Goal: Complete application form

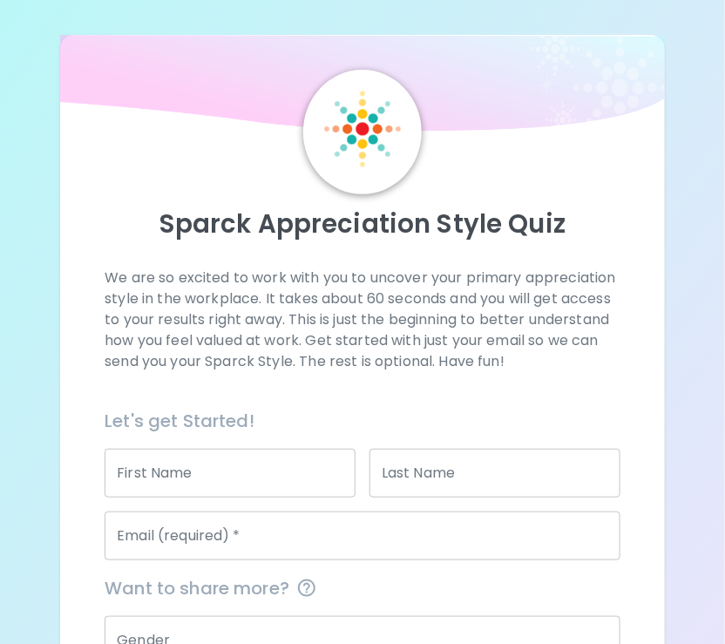
drag, startPoint x: 283, startPoint y: 466, endPoint x: 307, endPoint y: 453, distance: 26.9
click at [283, 466] on input "First Name" at bounding box center [230, 473] width 251 height 49
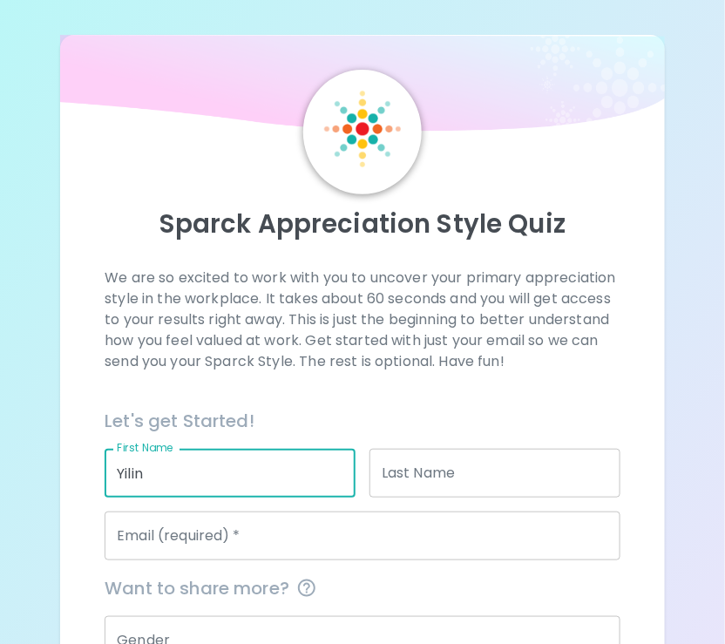
type input "Yiling"
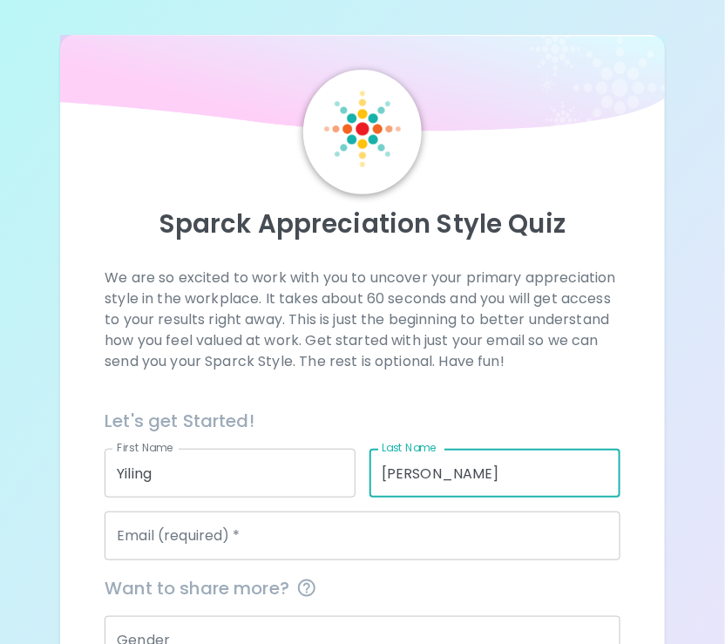
type input "[PERSON_NAME]"
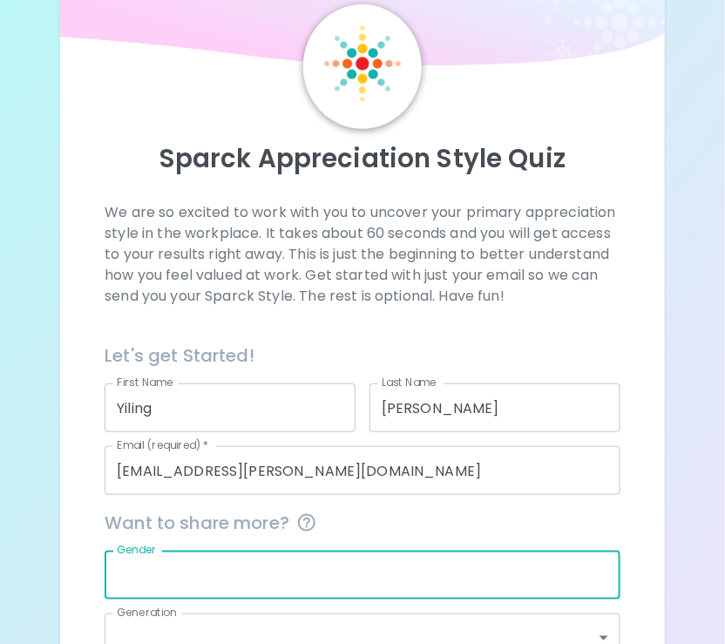
scroll to position [93, 0]
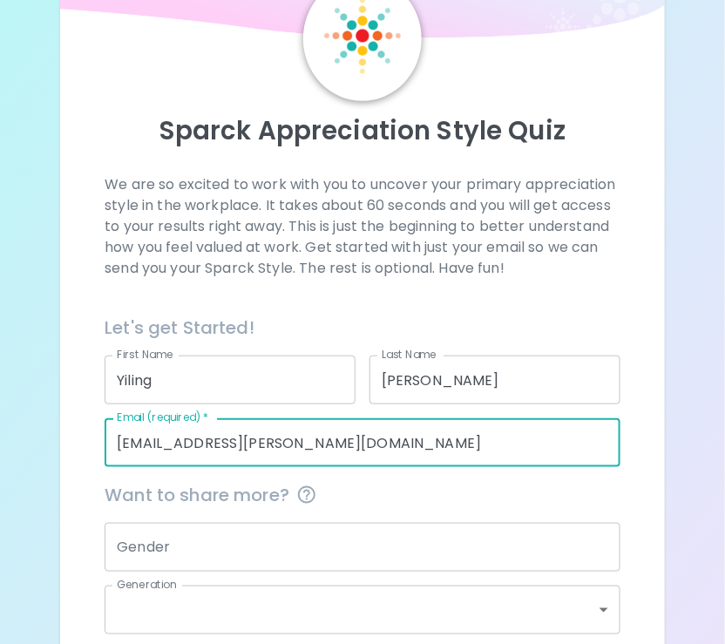
drag, startPoint x: 314, startPoint y: 443, endPoint x: 41, endPoint y: 432, distance: 272.9
click at [41, 432] on div "Sparck Appreciation Style Quiz We are so excited to work with you to uncover yo…" at bounding box center [362, 414] width 725 height 1015
type input "[EMAIL_ADDRESS][DOMAIN_NAME]"
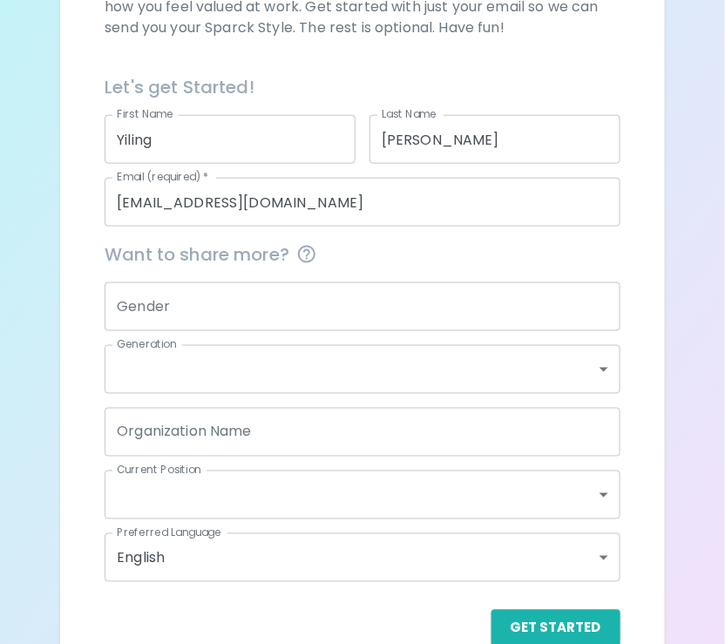
scroll to position [370, 0]
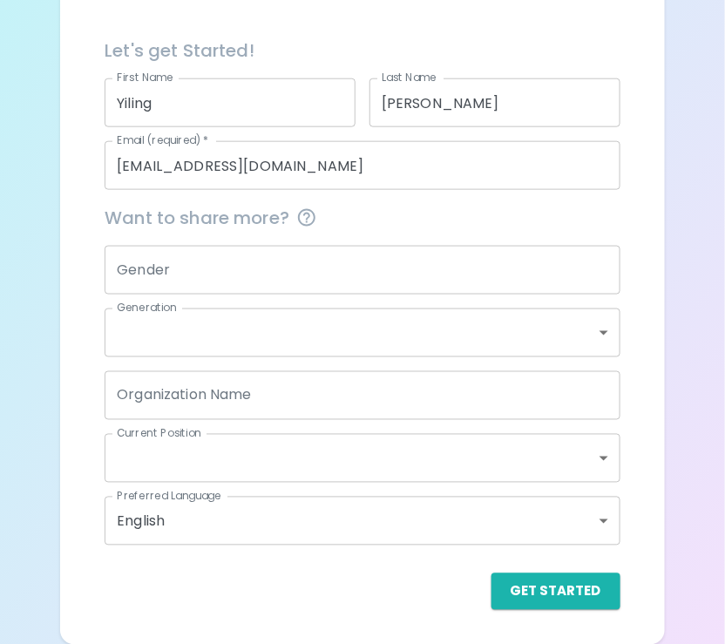
click at [362, 275] on input "Gender" at bounding box center [363, 270] width 516 height 49
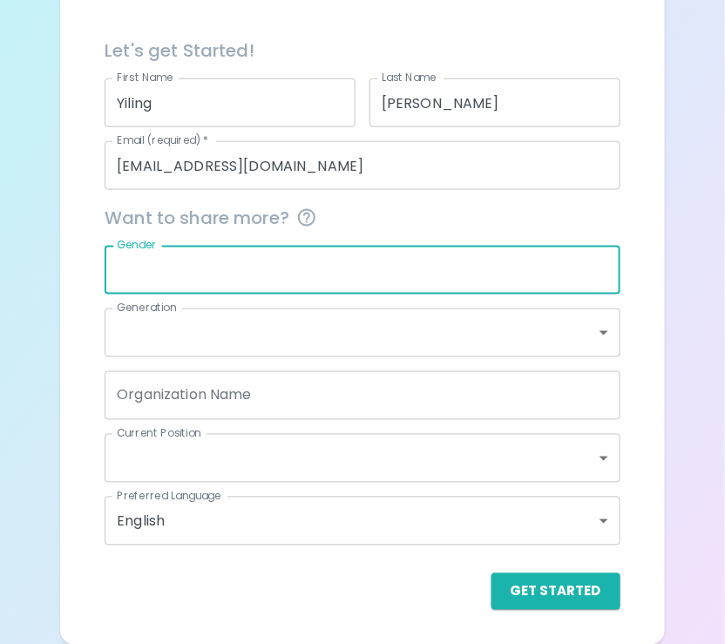
click at [362, 276] on input "Gender" at bounding box center [363, 270] width 516 height 49
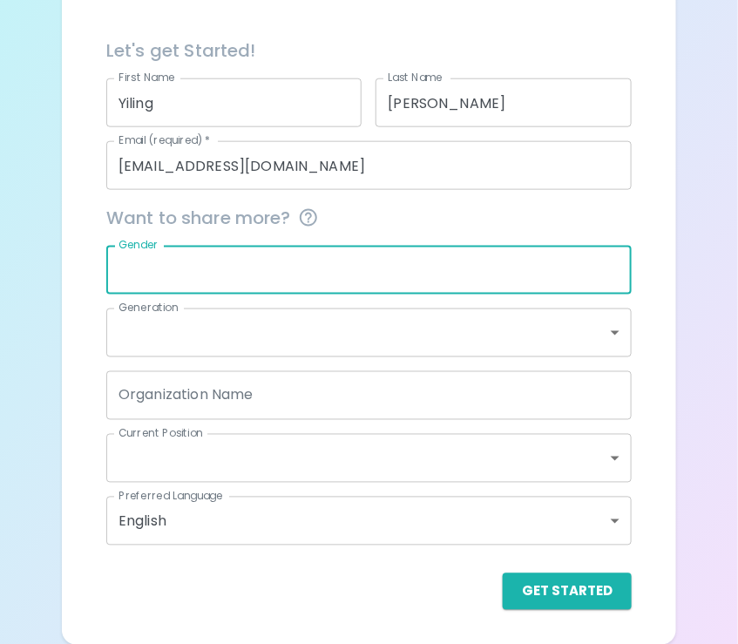
click at [608, 328] on body "Sparck Appreciation Style Quiz We are so excited to work with you to uncover yo…" at bounding box center [369, 137] width 738 height 1015
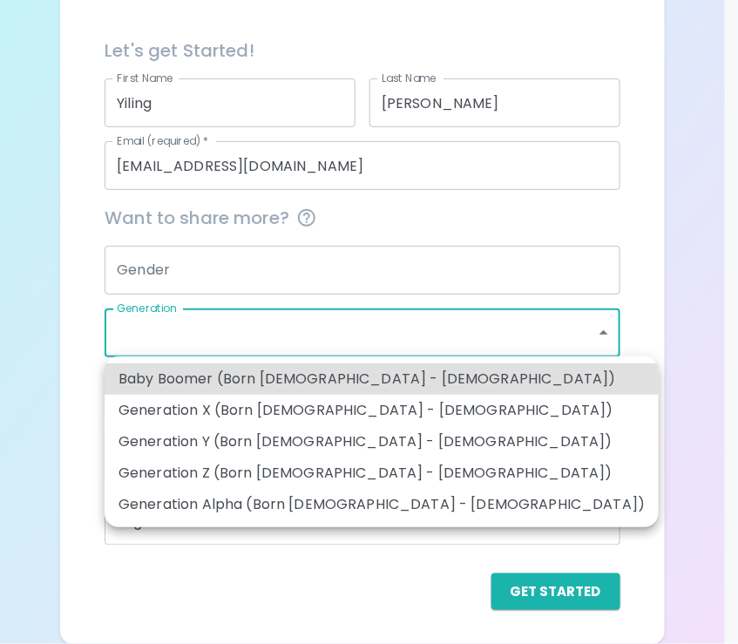
click at [656, 328] on div at bounding box center [369, 322] width 738 height 644
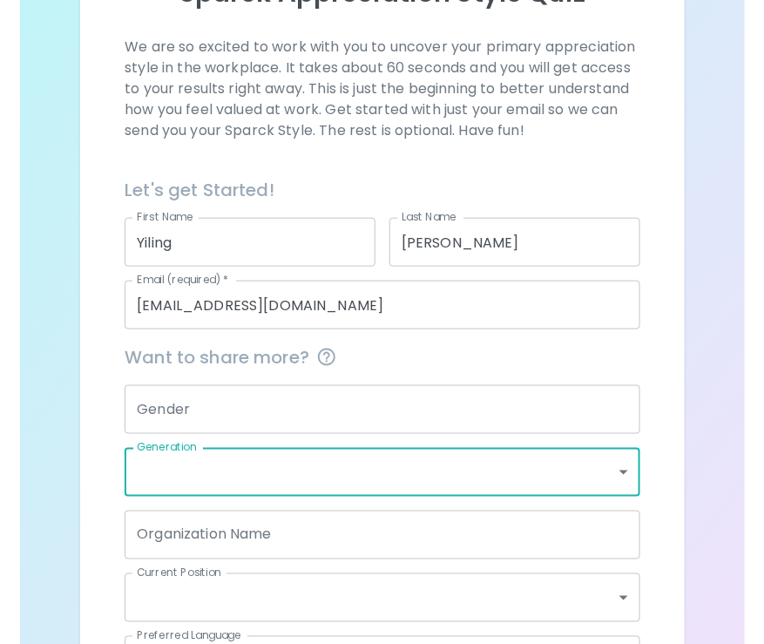
scroll to position [348, 0]
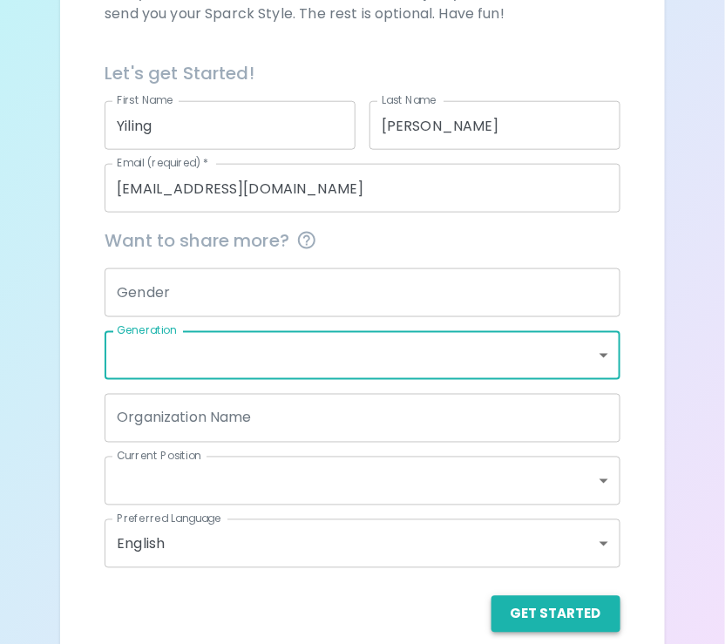
click at [541, 611] on button "Get Started" at bounding box center [555, 614] width 129 height 37
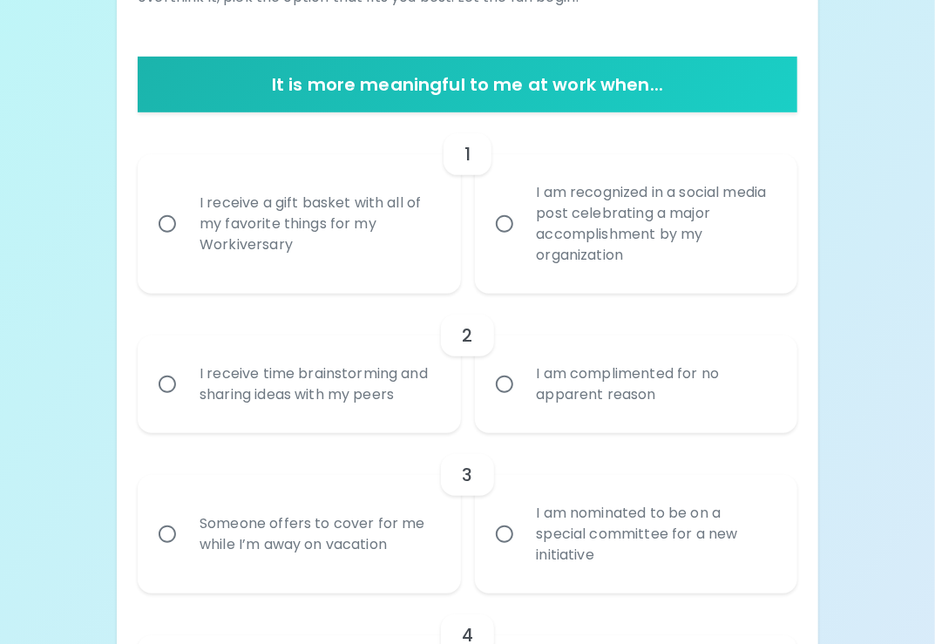
scroll to position [139, 0]
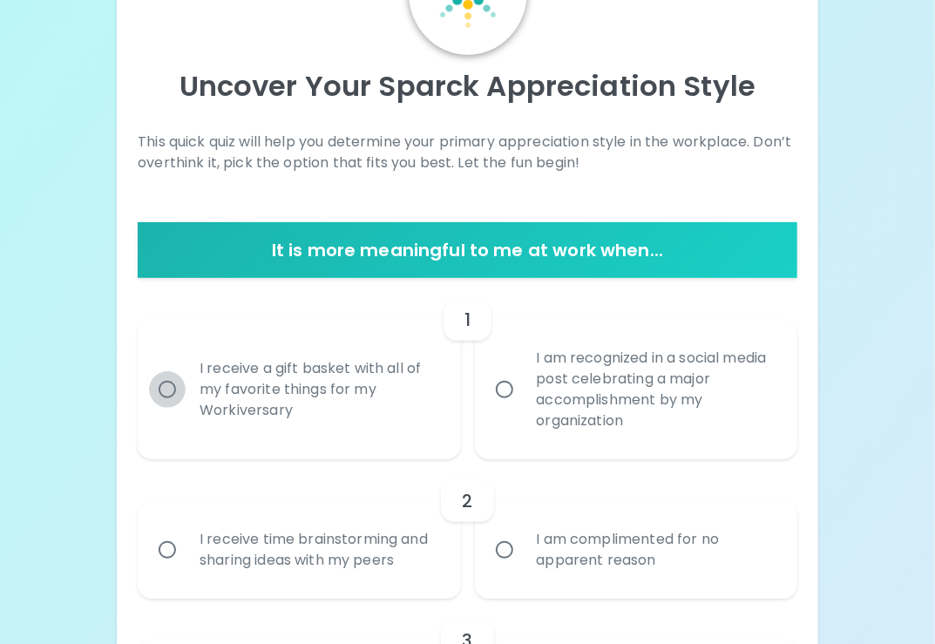
click at [175, 391] on input "I receive a gift basket with all of my favorite things for my Workiversary" at bounding box center [167, 389] width 37 height 37
radio input "true"
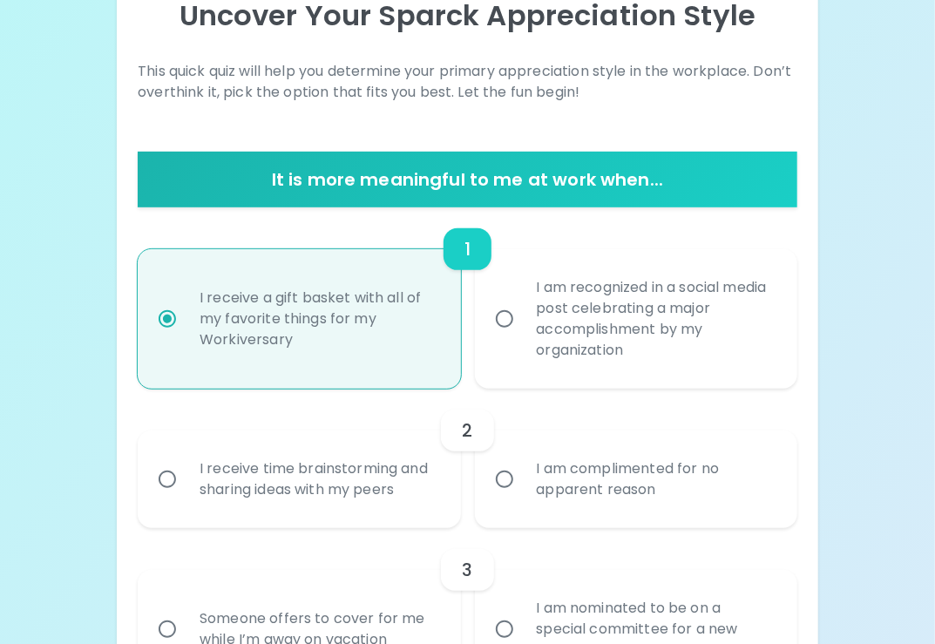
scroll to position [279, 0]
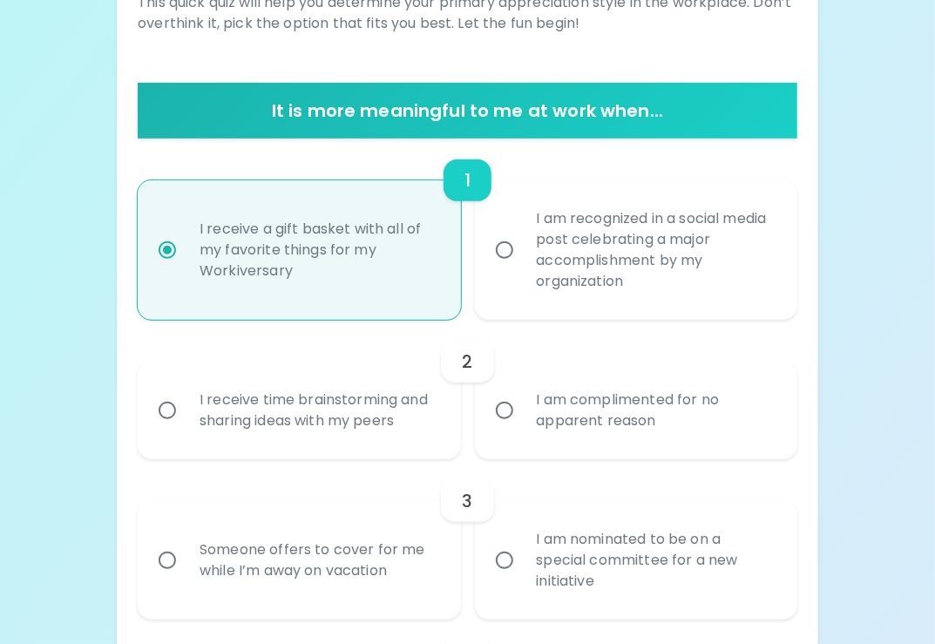
click at [175, 421] on input "I receive time brainstorming and sharing ideas with my peers" at bounding box center [167, 410] width 37 height 37
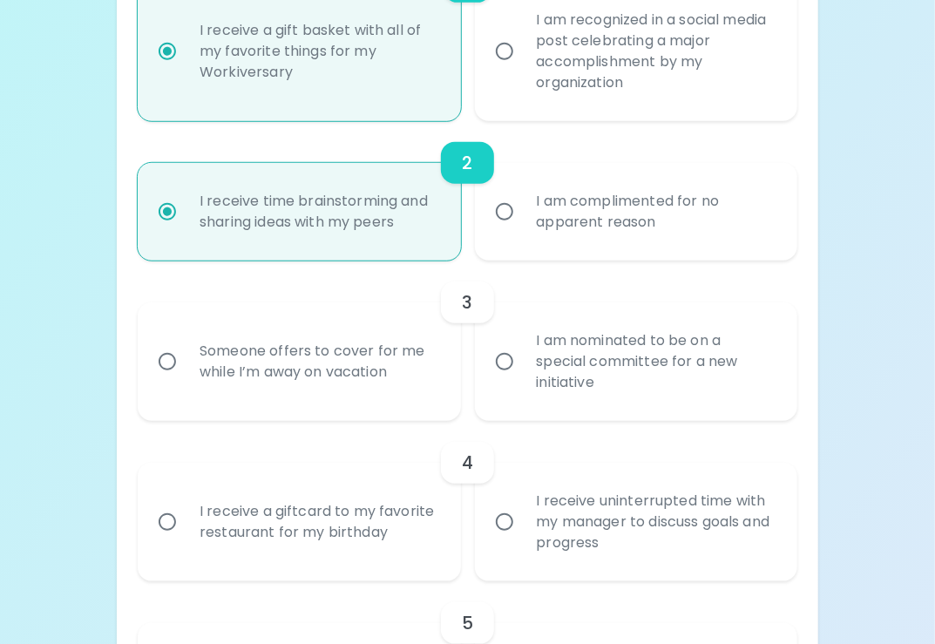
scroll to position [592, 0]
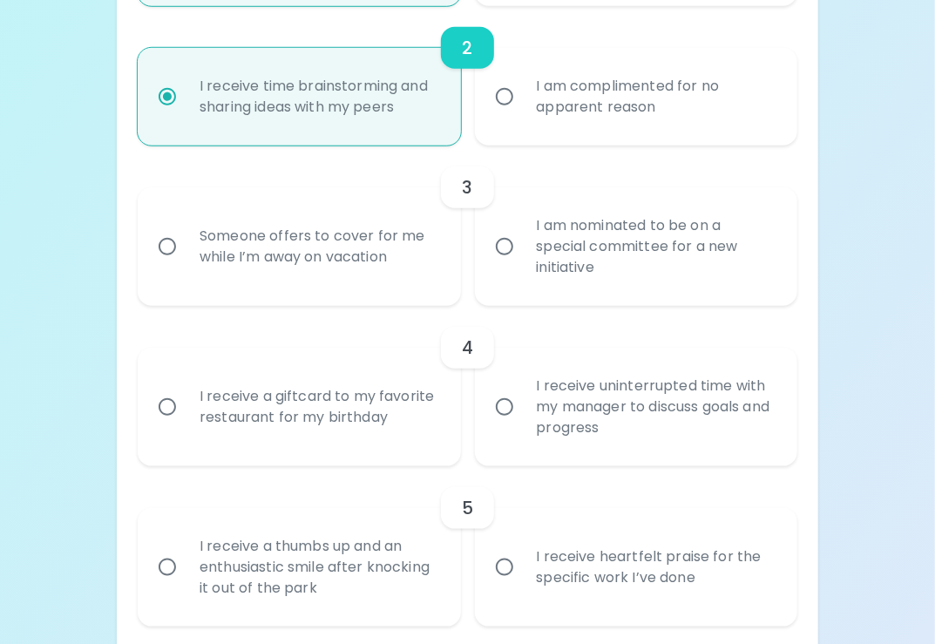
radio input "true"
click at [164, 252] on input "Someone offers to cover for me while I’m away on vacation" at bounding box center [167, 246] width 37 height 37
radio input "false"
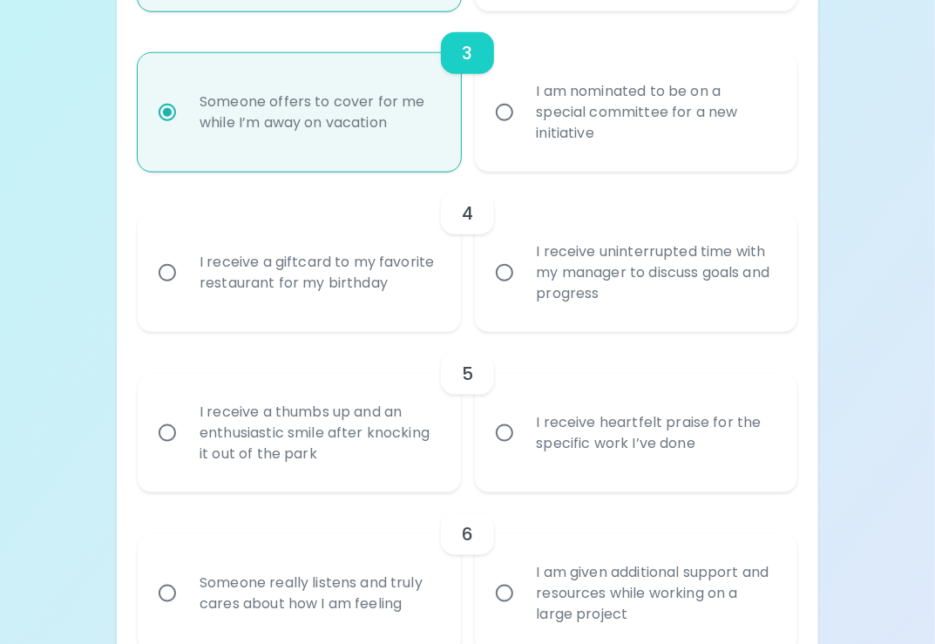
scroll to position [731, 0]
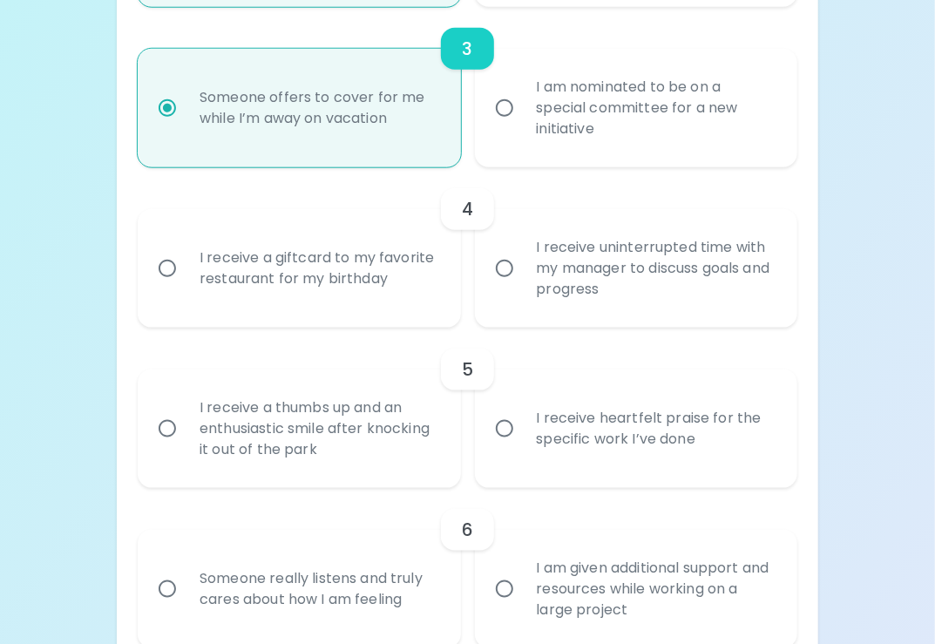
radio input "true"
click at [573, 276] on div "I receive uninterrupted time with my manager to discuss goals and progress" at bounding box center [655, 268] width 265 height 105
click at [523, 276] on input "I receive uninterrupted time with my manager to discuss goals and progress" at bounding box center [504, 268] width 37 height 37
radio input "false"
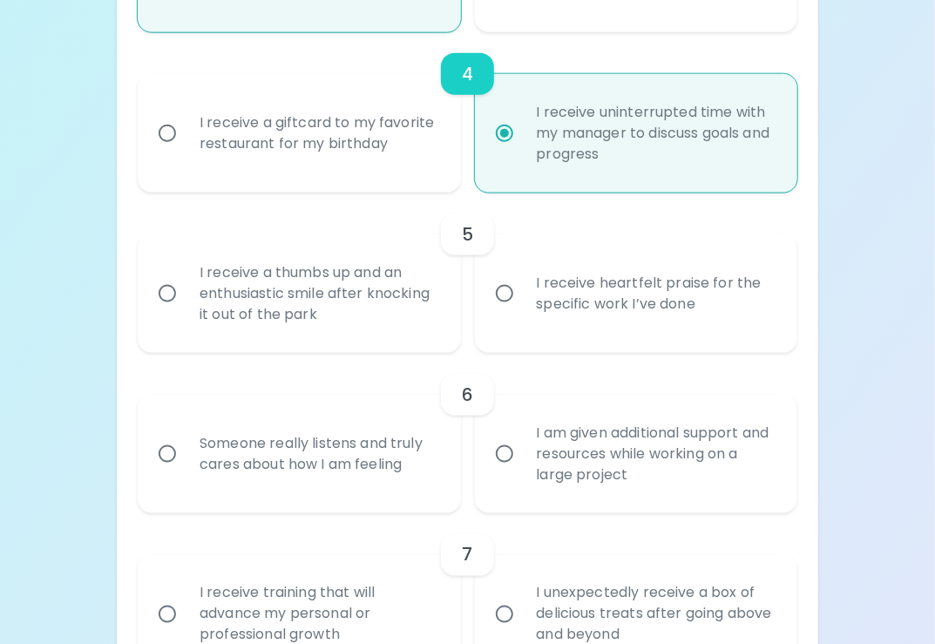
scroll to position [870, 0]
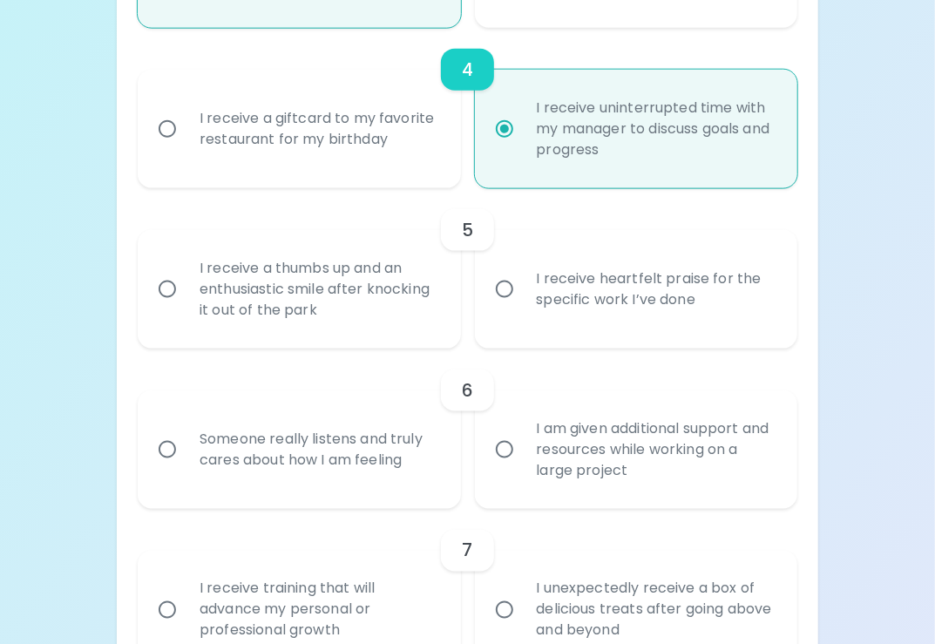
radio input "true"
click at [587, 306] on div "I receive heartfelt praise for the specific work I’ve done" at bounding box center [655, 289] width 265 height 84
click at [523, 306] on input "I receive heartfelt praise for the specific work I’ve done" at bounding box center [504, 289] width 37 height 37
radio input "false"
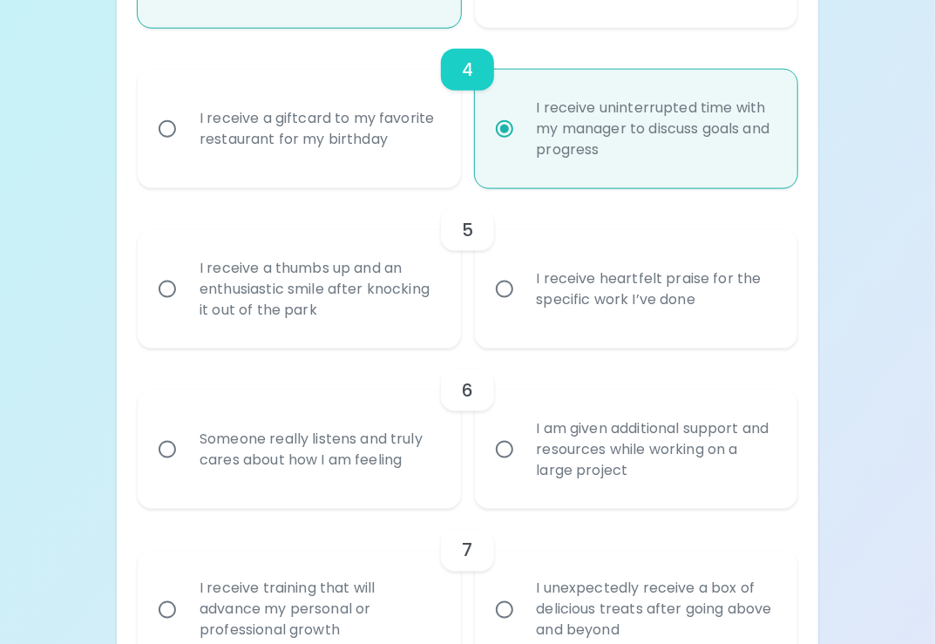
radio input "false"
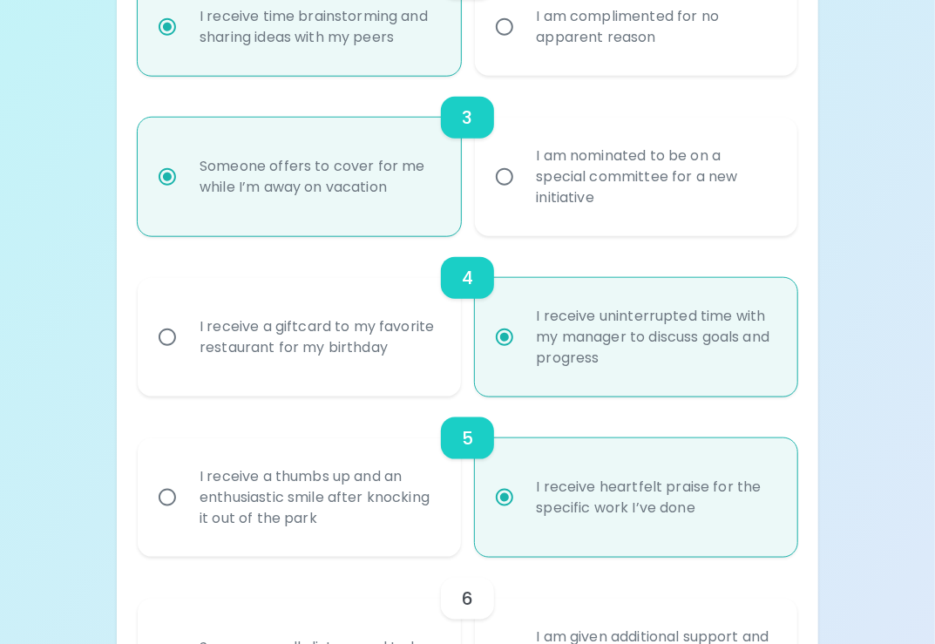
scroll to position [924, 0]
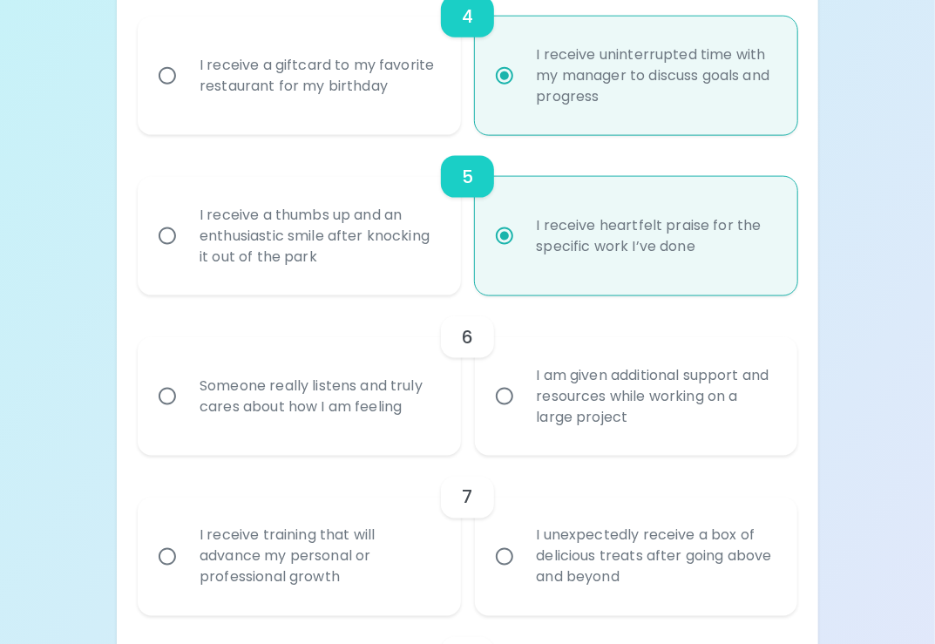
radio input "true"
click at [565, 400] on div "I am given additional support and resources while working on a large project" at bounding box center [655, 396] width 265 height 105
click at [523, 400] on input "I am given additional support and resources while working on a large project" at bounding box center [504, 396] width 37 height 37
radio input "false"
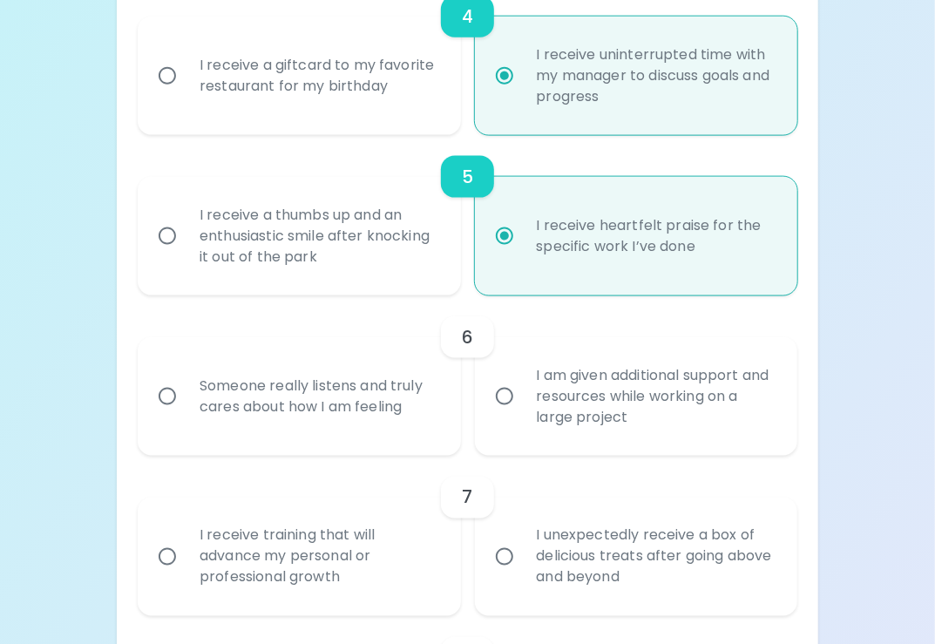
radio input "false"
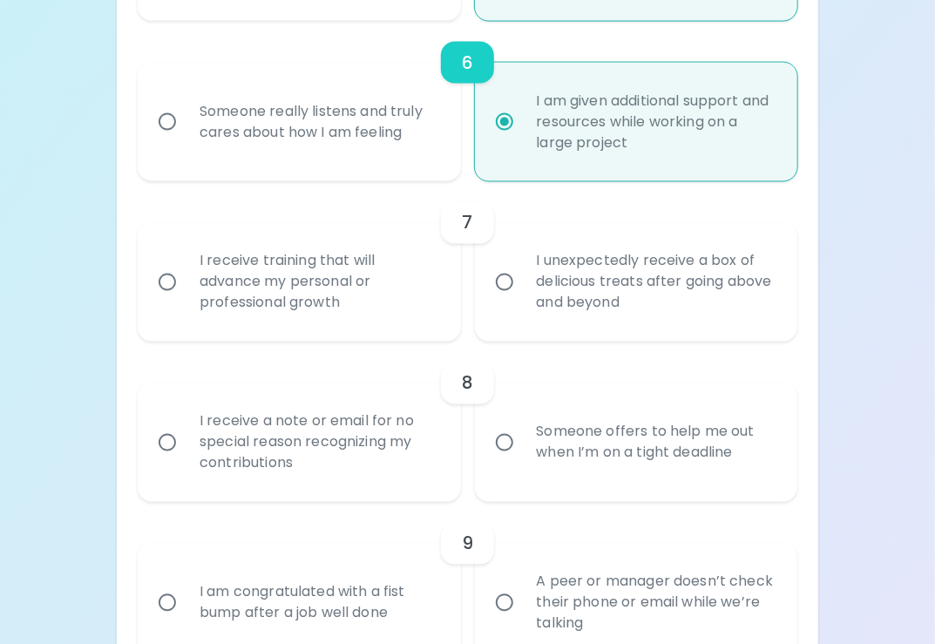
scroll to position [1237, 0]
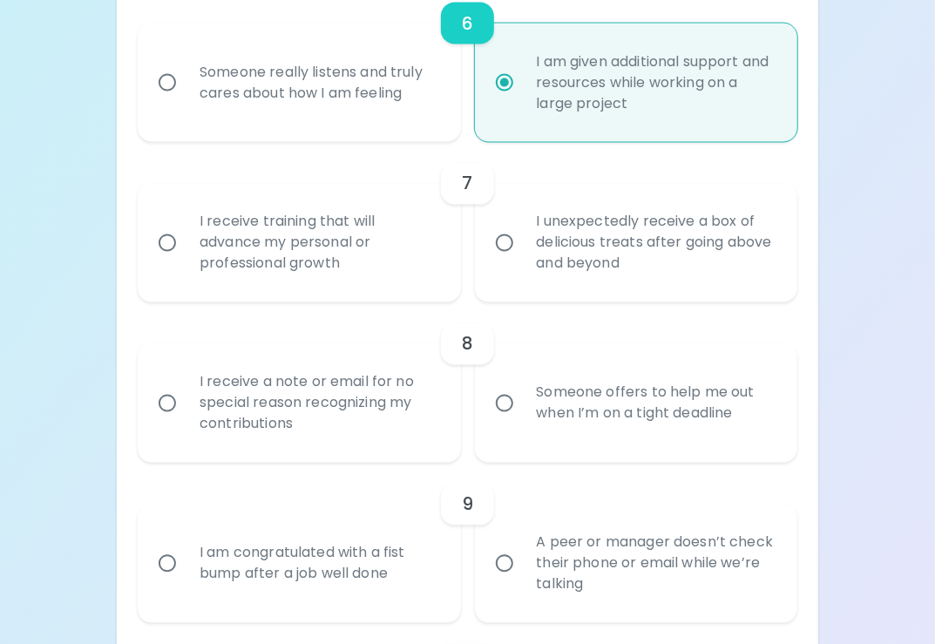
radio input "true"
click at [624, 239] on div "I unexpectedly receive a box of delicious treats after going above and beyond" at bounding box center [655, 243] width 265 height 105
click at [523, 239] on input "I unexpectedly receive a box of delicious treats after going above and beyond" at bounding box center [504, 243] width 37 height 37
radio input "false"
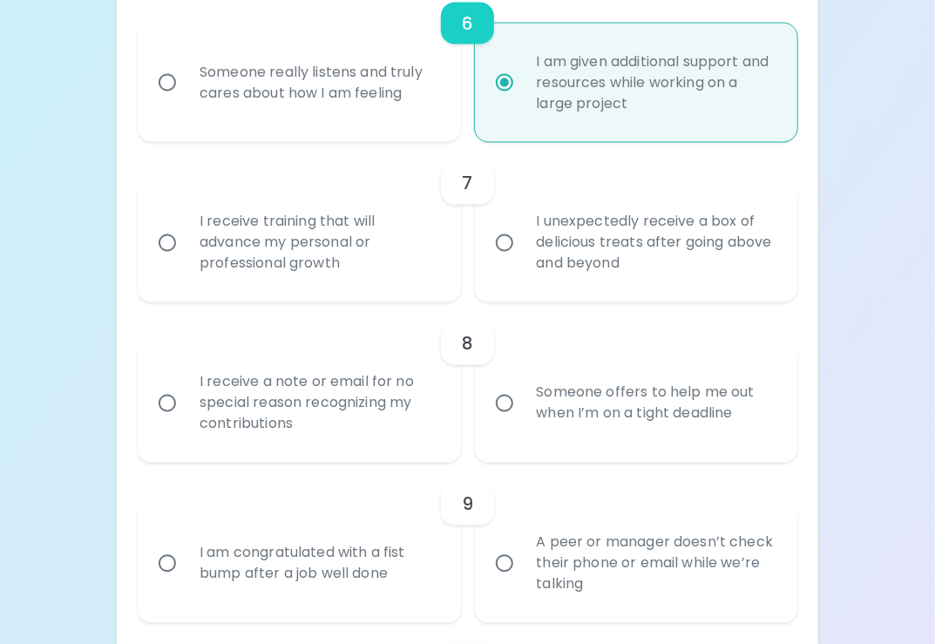
radio input "false"
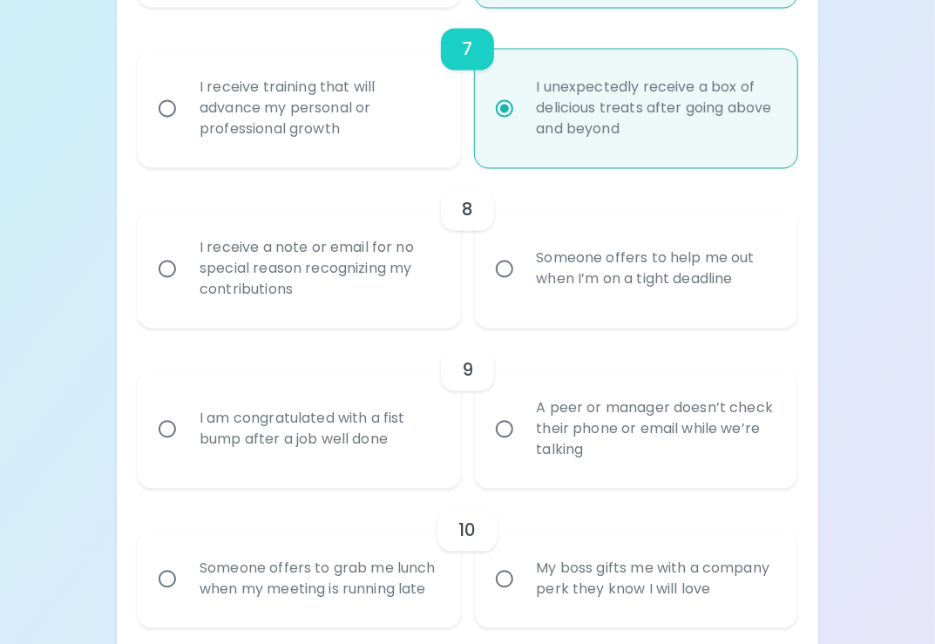
scroll to position [1376, 0]
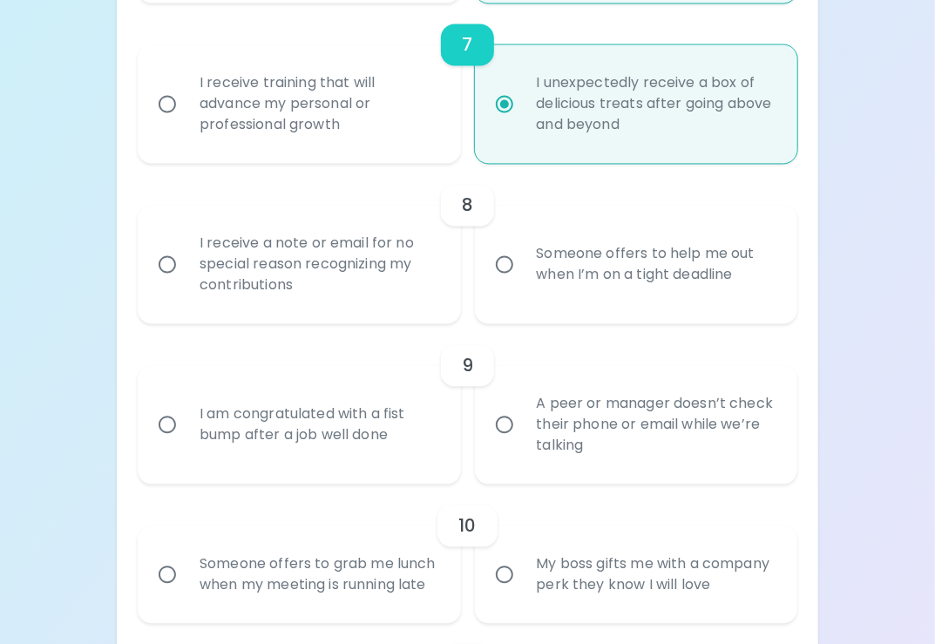
radio input "true"
click at [554, 274] on div "Someone offers to help me out when I’m on a tight deadline" at bounding box center [655, 265] width 265 height 84
click at [523, 274] on input "Someone offers to help me out when I’m on a tight deadline" at bounding box center [504, 265] width 37 height 37
radio input "false"
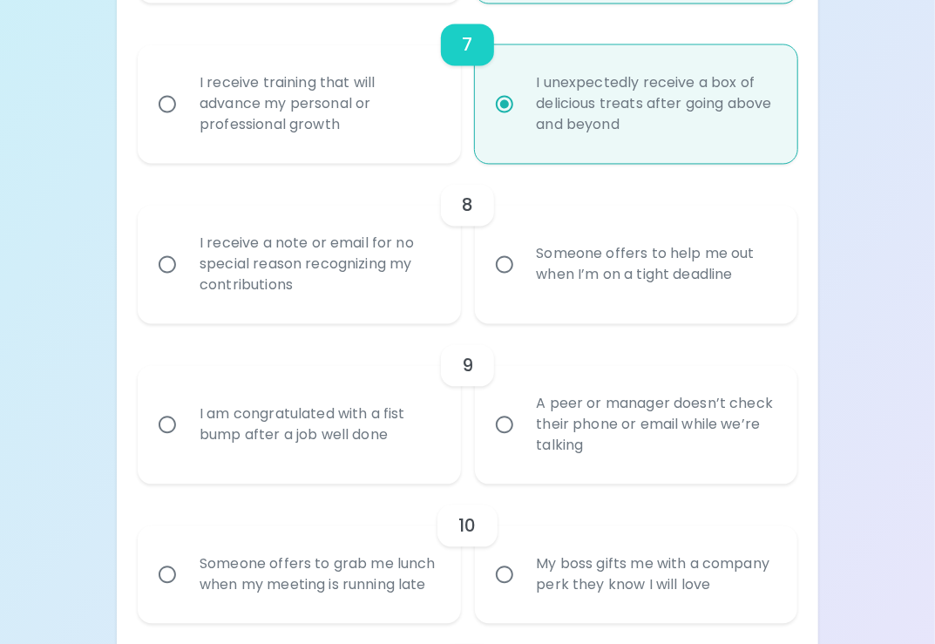
radio input "false"
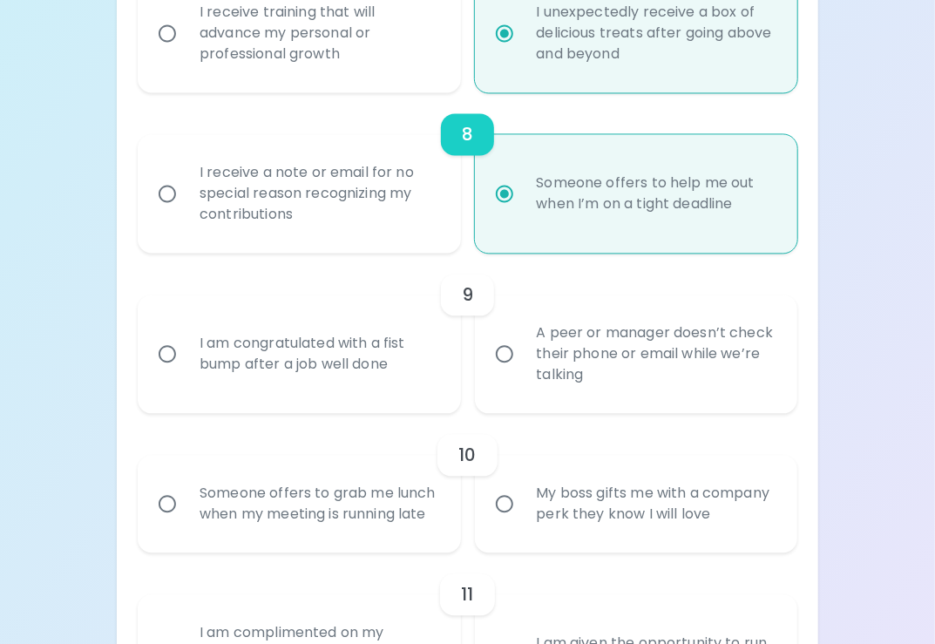
scroll to position [1515, 0]
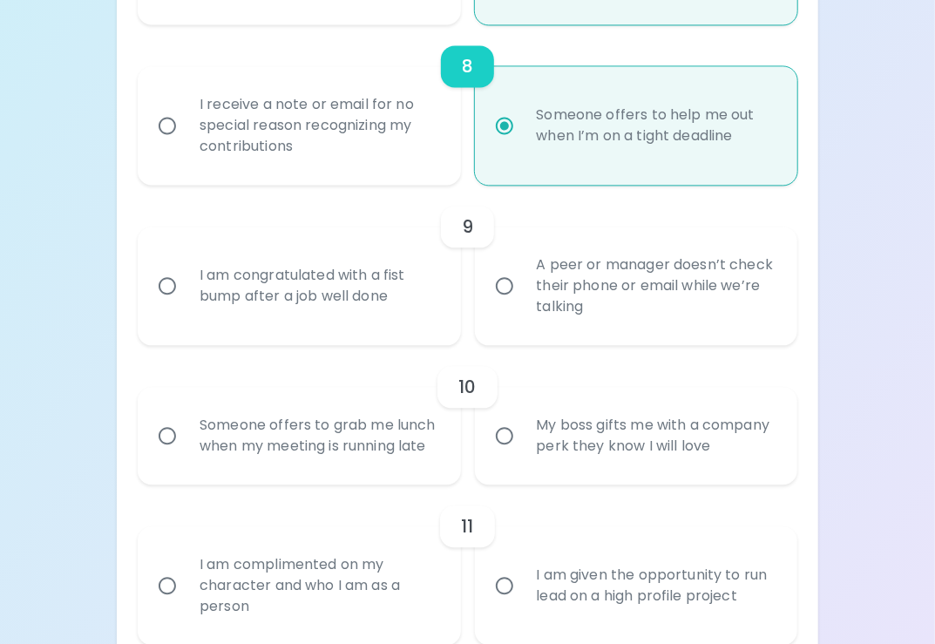
radio input "true"
click at [354, 292] on div "I am congratulated with a fist bump after a job well done" at bounding box center [318, 286] width 265 height 84
click at [186, 292] on input "I am congratulated with a fist bump after a job well done" at bounding box center [167, 285] width 37 height 37
radio input "false"
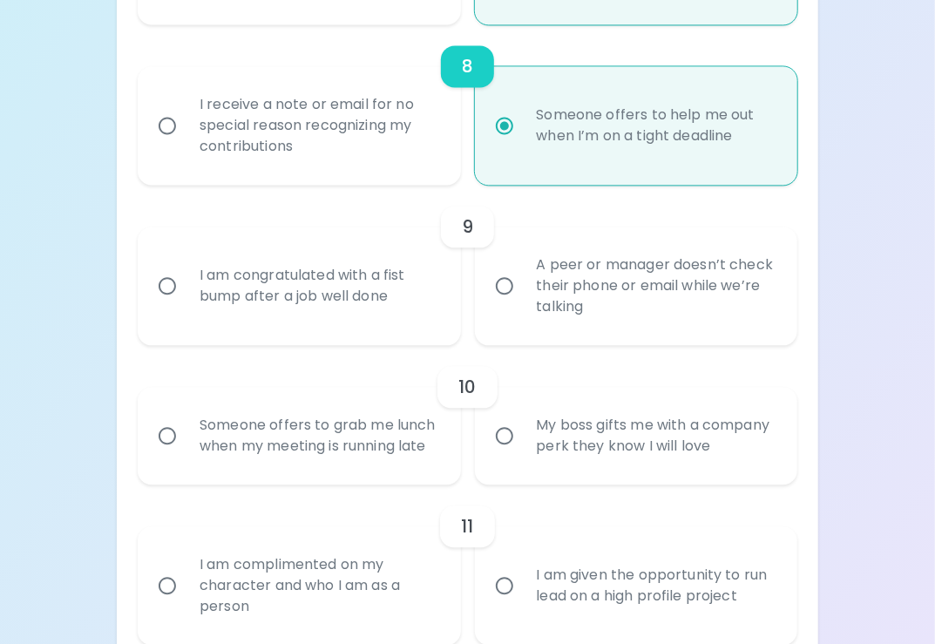
radio input "false"
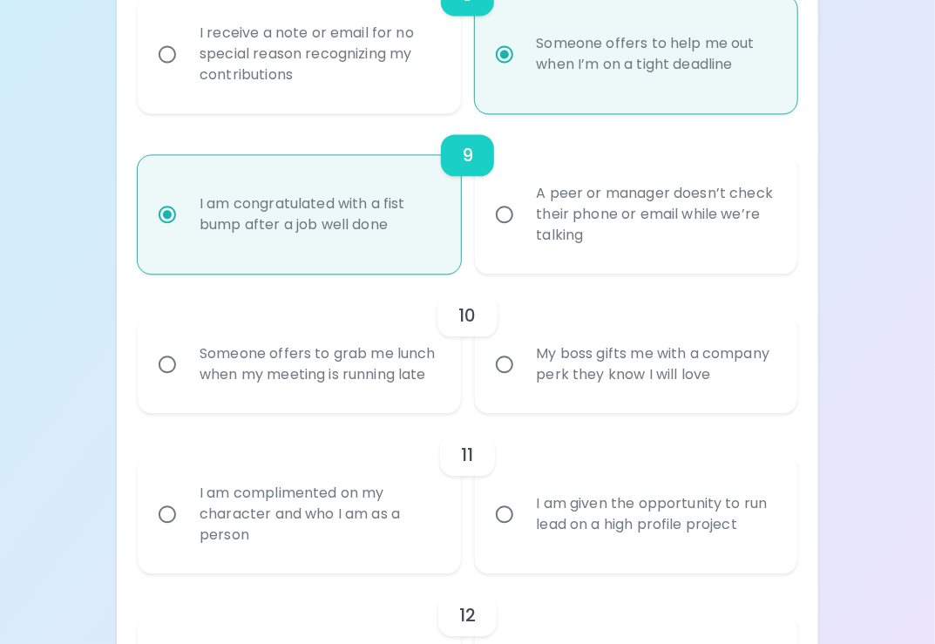
scroll to position [1655, 0]
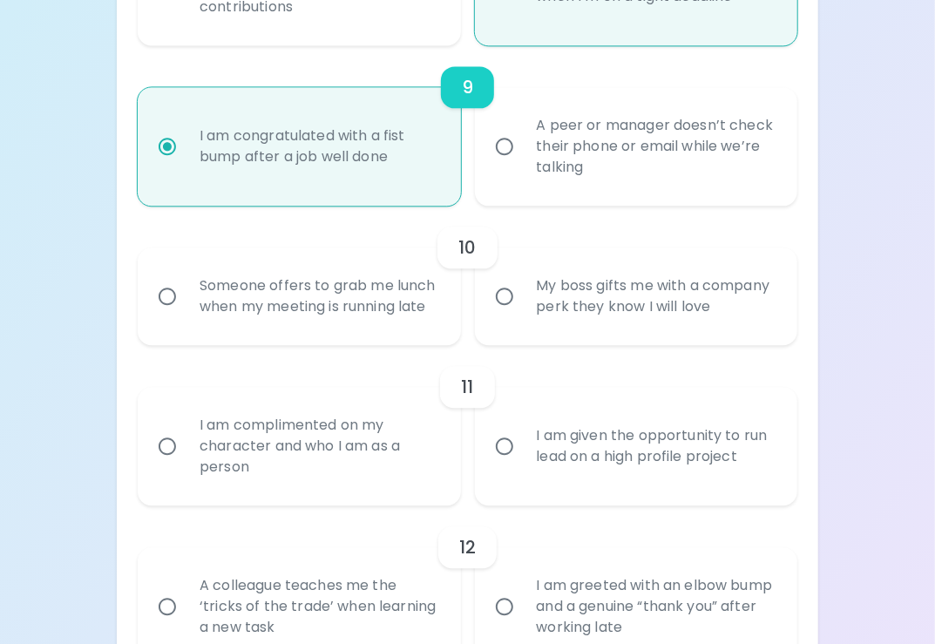
radio input "true"
click at [592, 317] on div "My boss gifts me with a company perk they know I will love" at bounding box center [655, 296] width 265 height 84
click at [523, 315] on input "My boss gifts me with a company perk they know I will love" at bounding box center [504, 296] width 37 height 37
radio input "false"
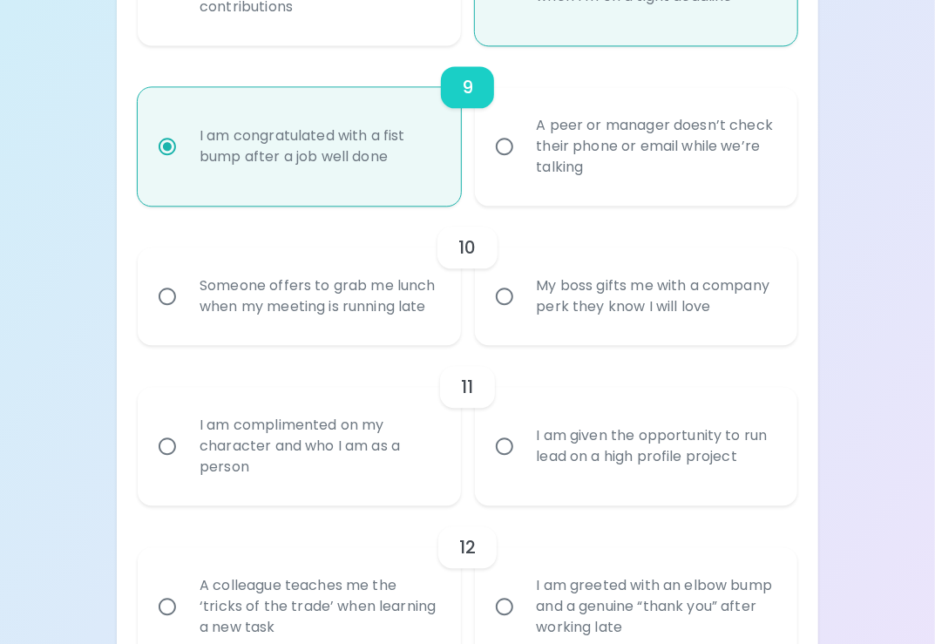
radio input "false"
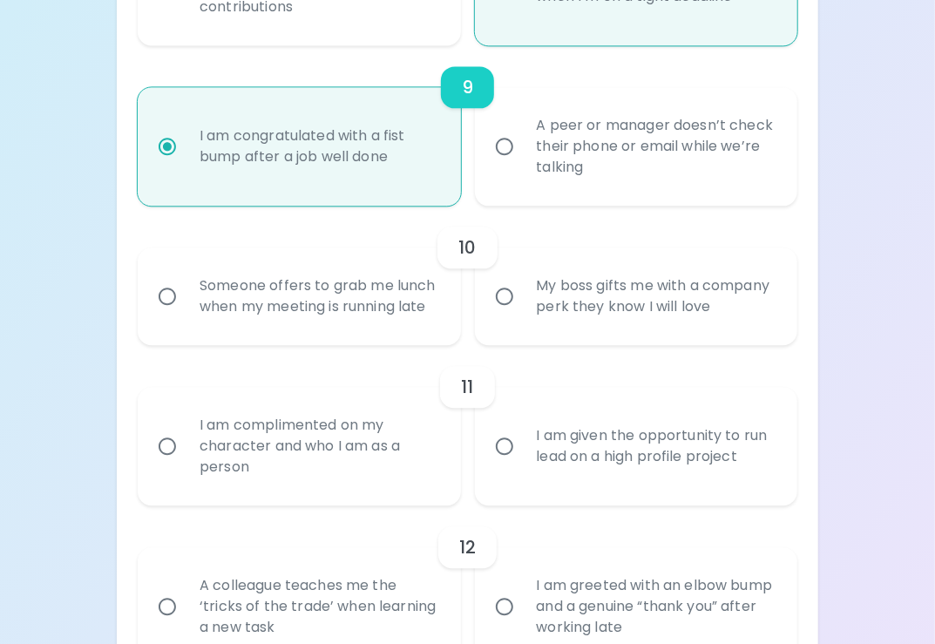
radio input "false"
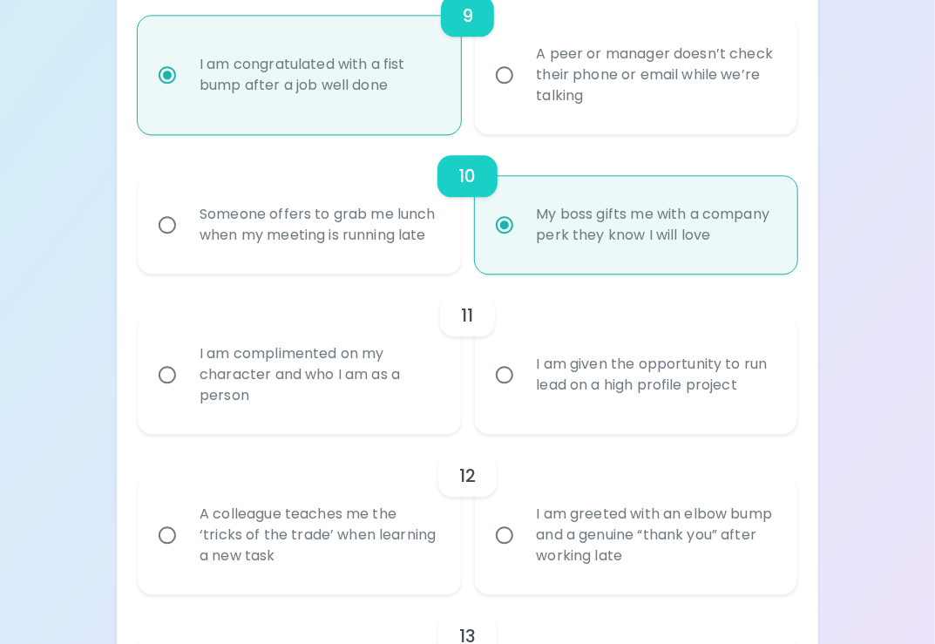
scroll to position [1795, 0]
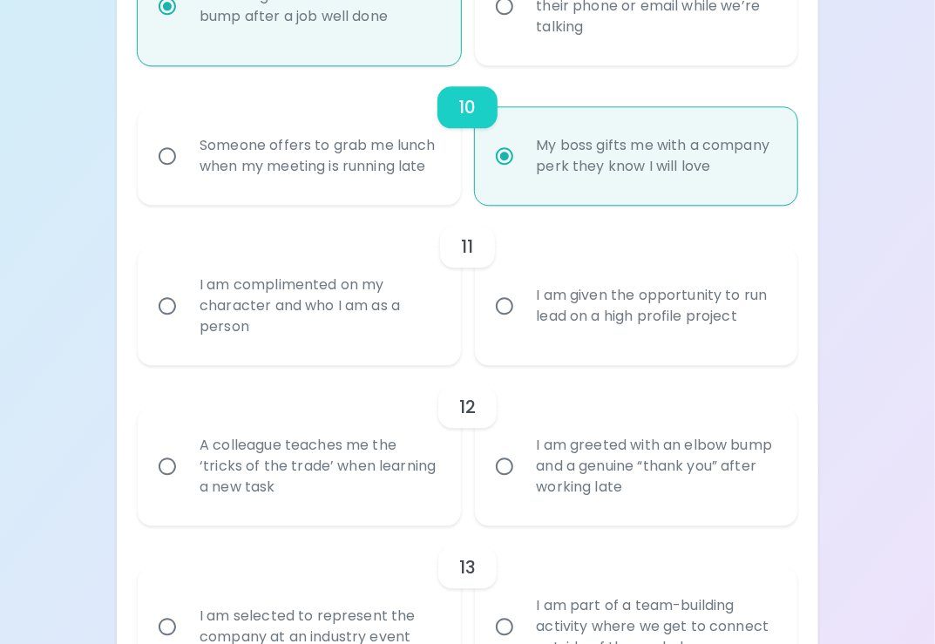
radio input "true"
click at [363, 358] on div "I am complimented on my character and who I am as a person" at bounding box center [318, 306] width 265 height 105
click at [186, 324] on input "I am complimented on my character and who I am as a person" at bounding box center [167, 306] width 37 height 37
radio input "false"
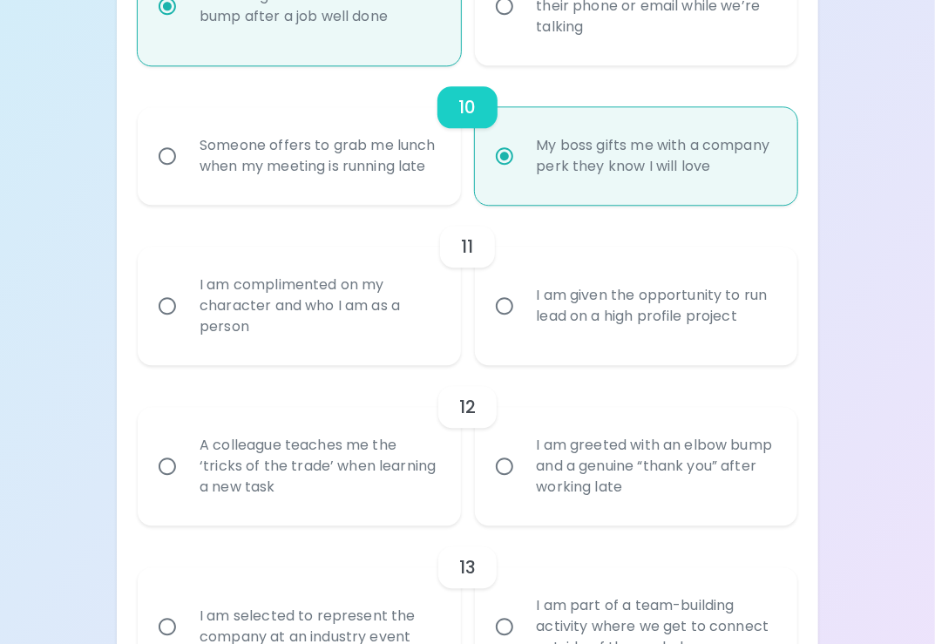
radio input "false"
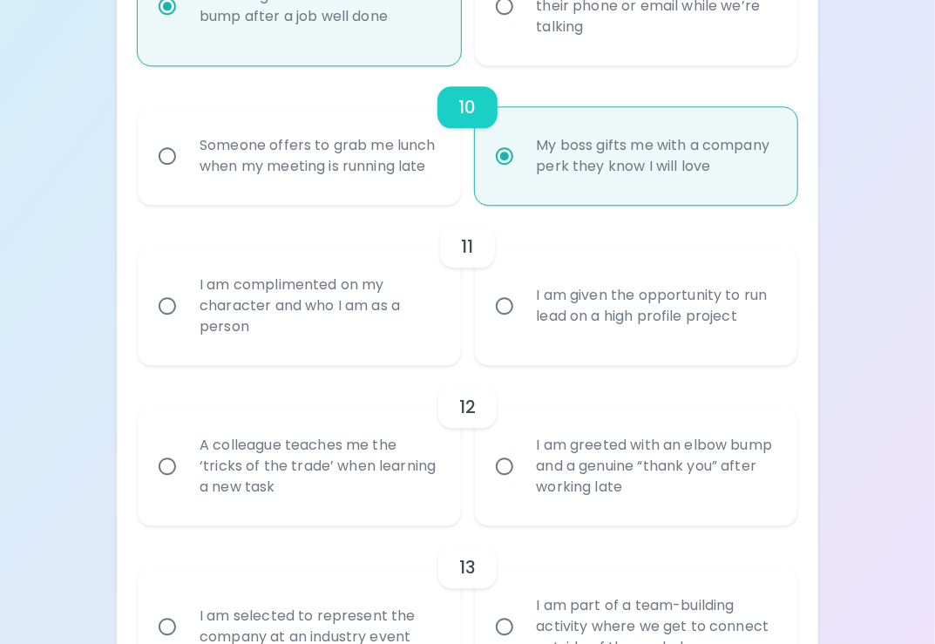
radio input "false"
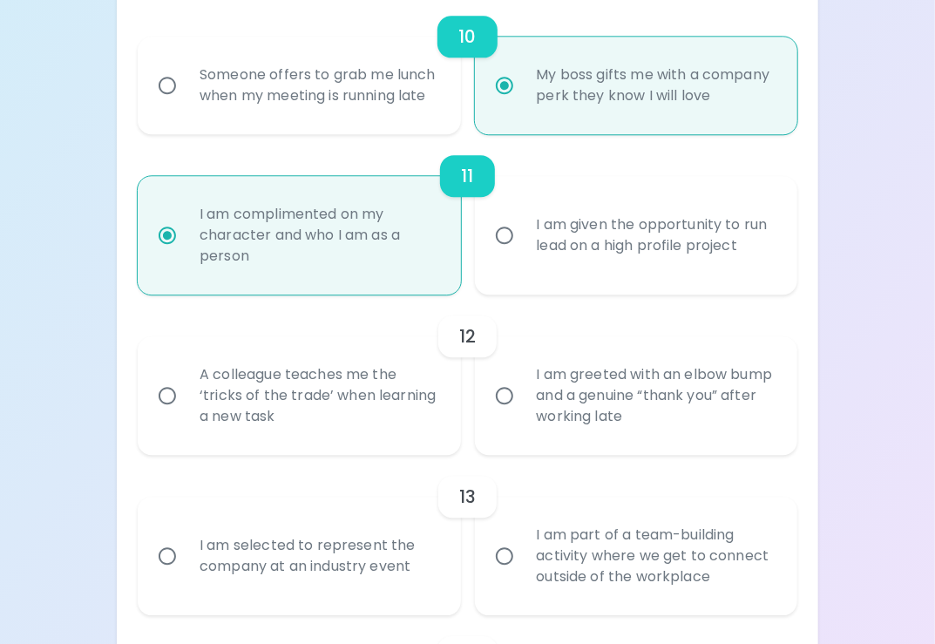
scroll to position [1934, 0]
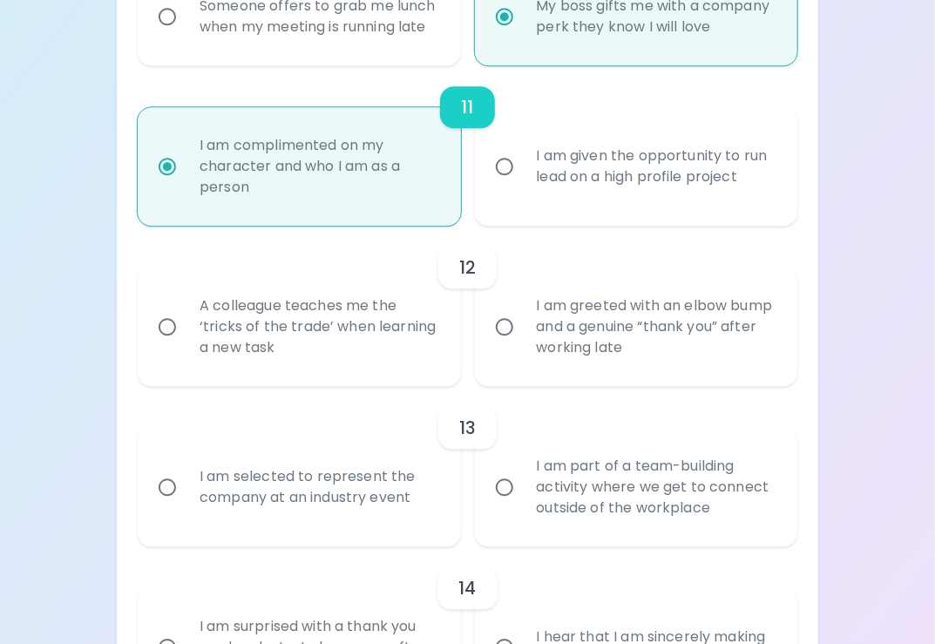
radio input "true"
click at [362, 358] on div "A colleague teaches me the ‘tricks of the trade’ when learning a new task" at bounding box center [318, 326] width 265 height 105
click at [186, 345] on input "A colleague teaches me the ‘tricks of the trade’ when learning a new task" at bounding box center [167, 326] width 37 height 37
radio input "false"
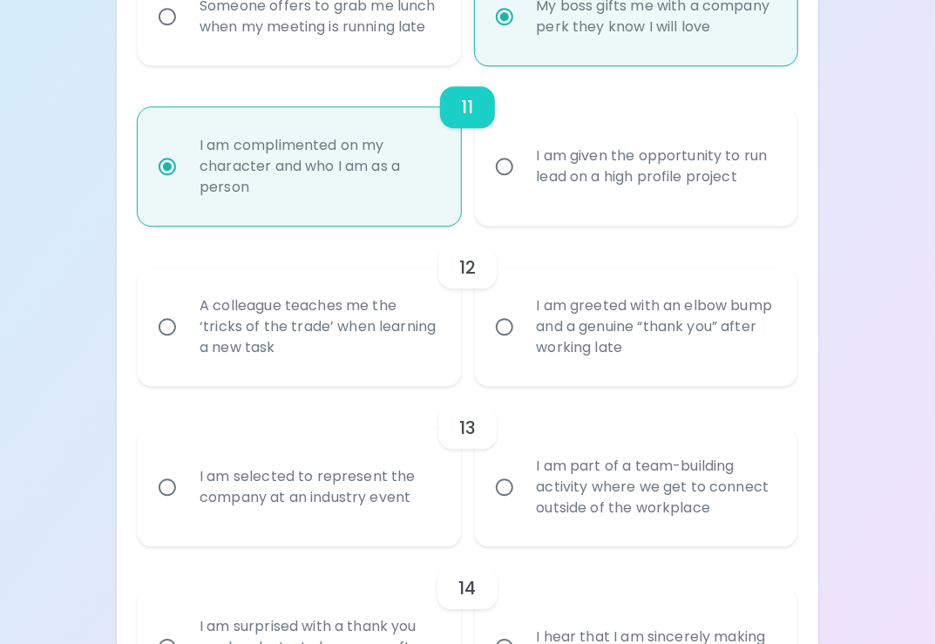
radio input "false"
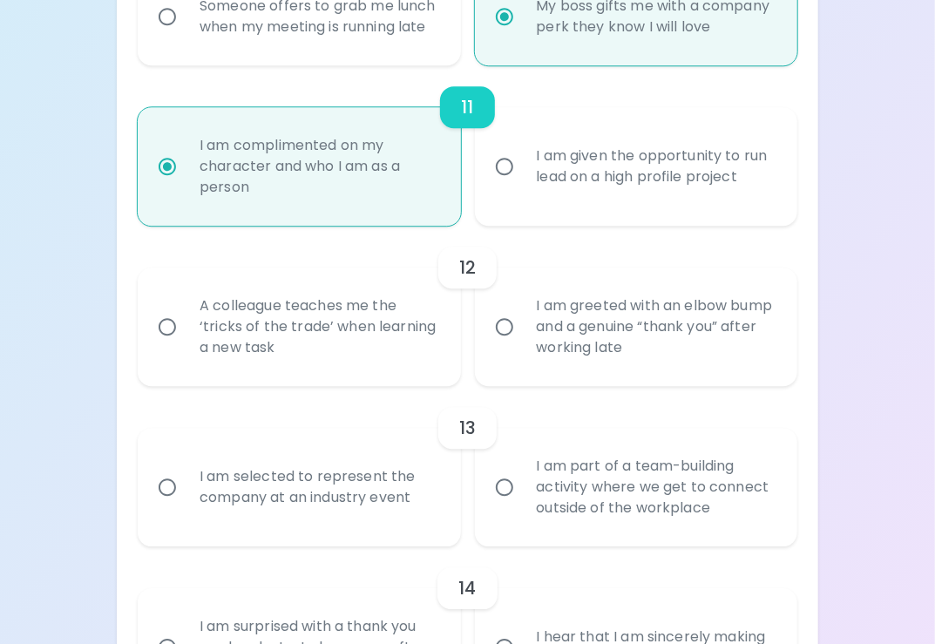
radio input "false"
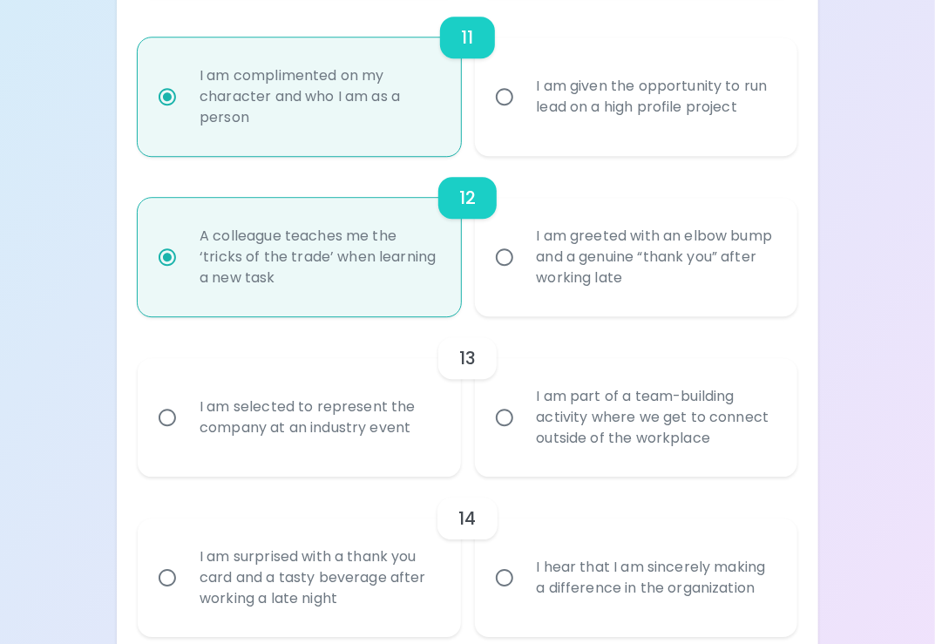
scroll to position [2074, 0]
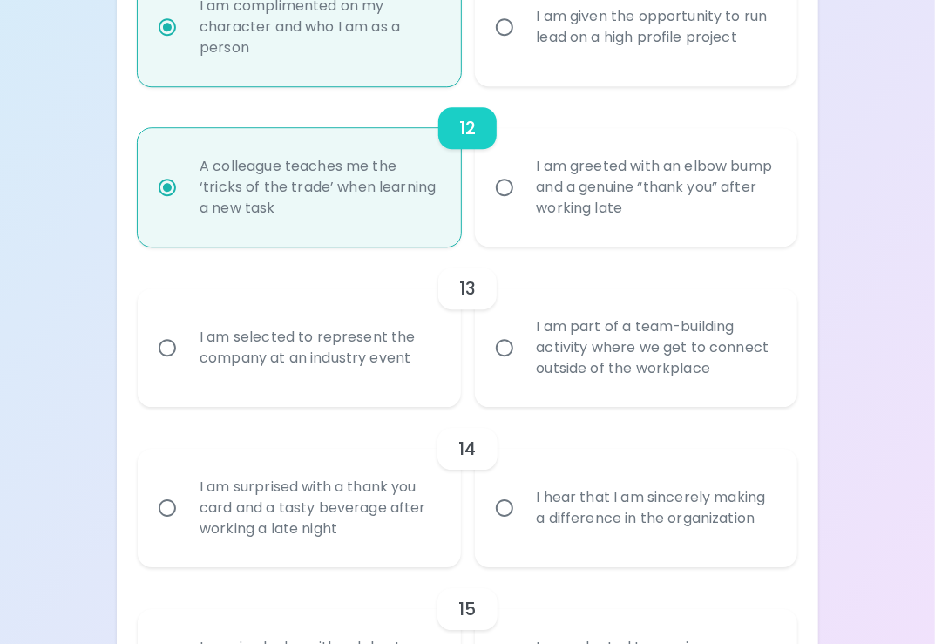
radio input "true"
click at [634, 369] on div "I am part of a team-building activity where we get to connect outside of the wo…" at bounding box center [655, 347] width 265 height 105
click at [523, 366] on input "I am part of a team-building activity where we get to connect outside of the wo…" at bounding box center [504, 347] width 37 height 37
radio input "false"
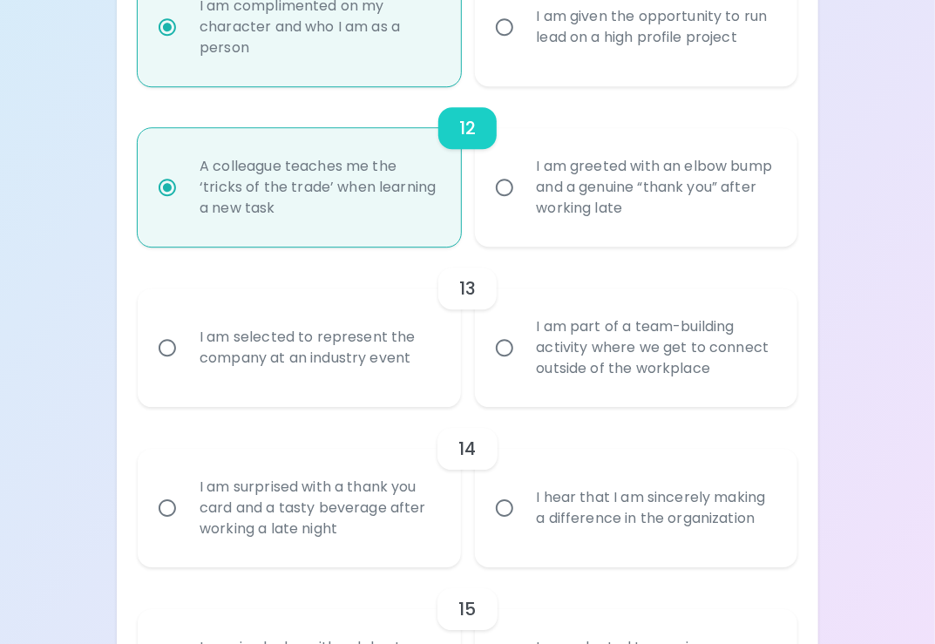
radio input "false"
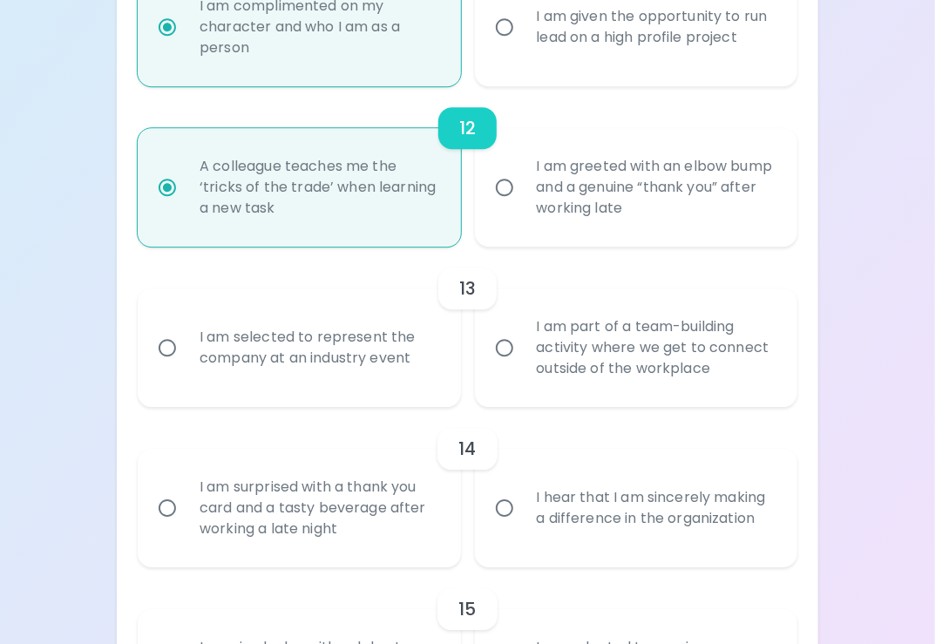
radio input "false"
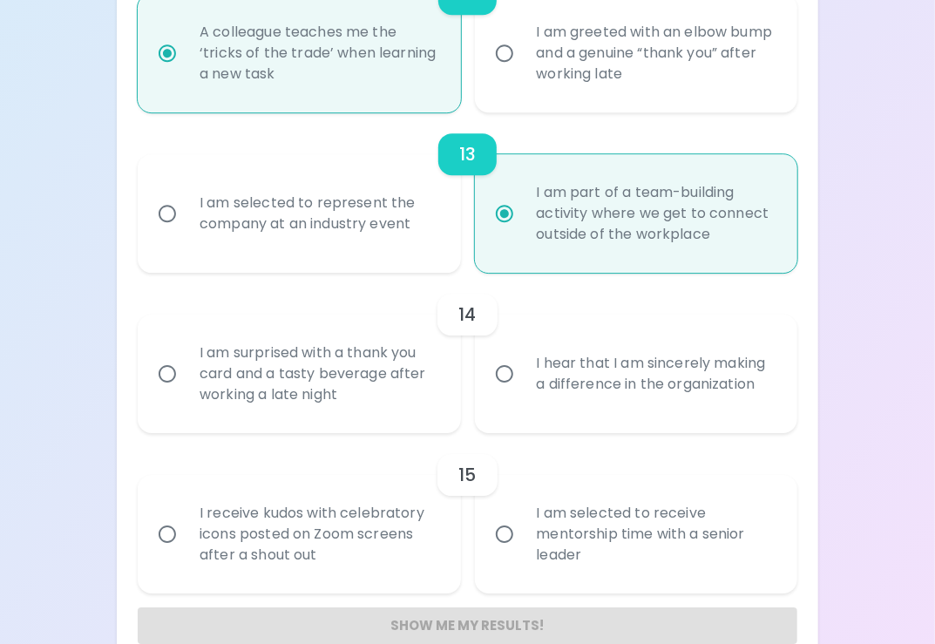
scroll to position [2213, 0]
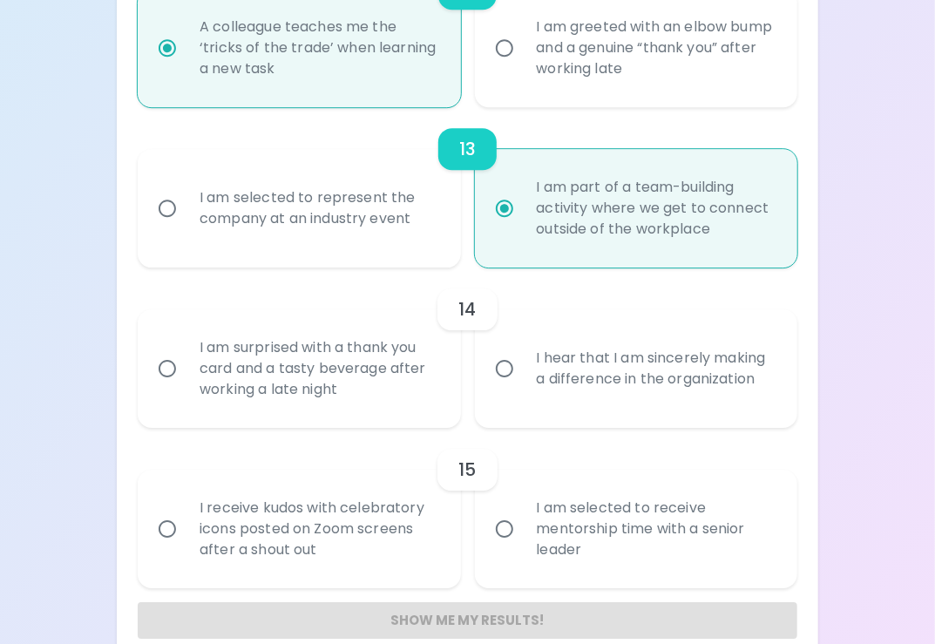
radio input "true"
click at [602, 404] on div "I hear that I am sincerely making a difference in the organization" at bounding box center [655, 369] width 265 height 84
click at [523, 387] on input "I hear that I am sincerely making a difference in the organization" at bounding box center [504, 368] width 37 height 37
radio input "false"
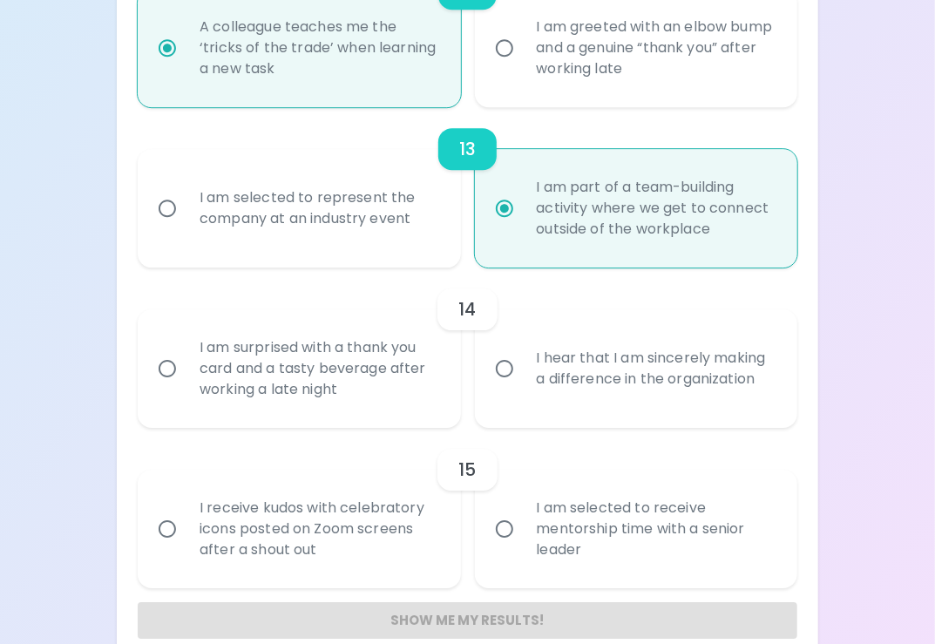
radio input "false"
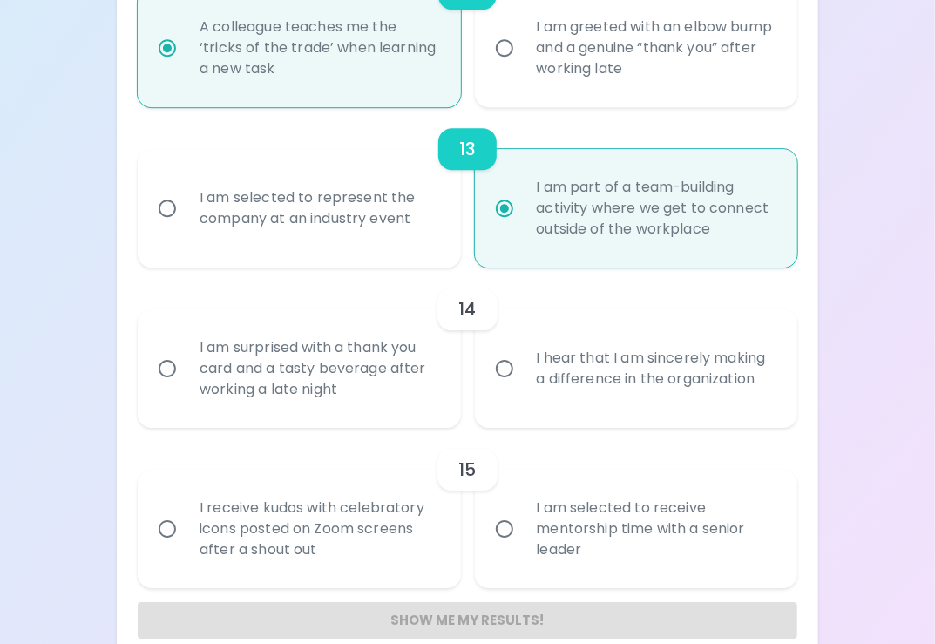
radio input "false"
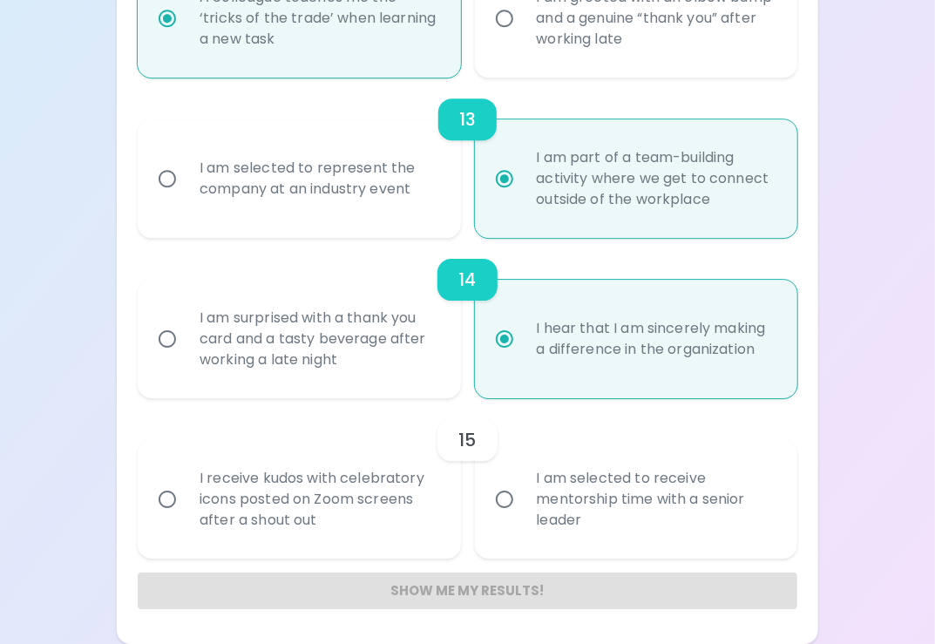
scroll to position [2263, 0]
radio input "true"
click at [390, 518] on div "I receive kudos with celebratory icons posted on Zoom screens after a shout out" at bounding box center [318, 499] width 265 height 105
click at [186, 518] on input "I receive kudos with celebratory icons posted on Zoom screens after a shout out" at bounding box center [167, 499] width 37 height 37
radio input "false"
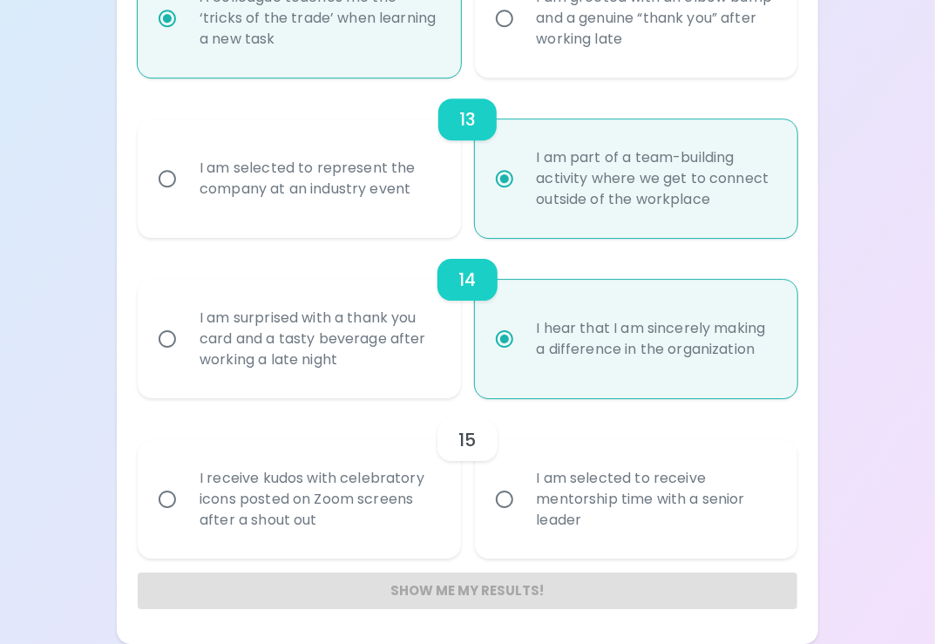
radio input "false"
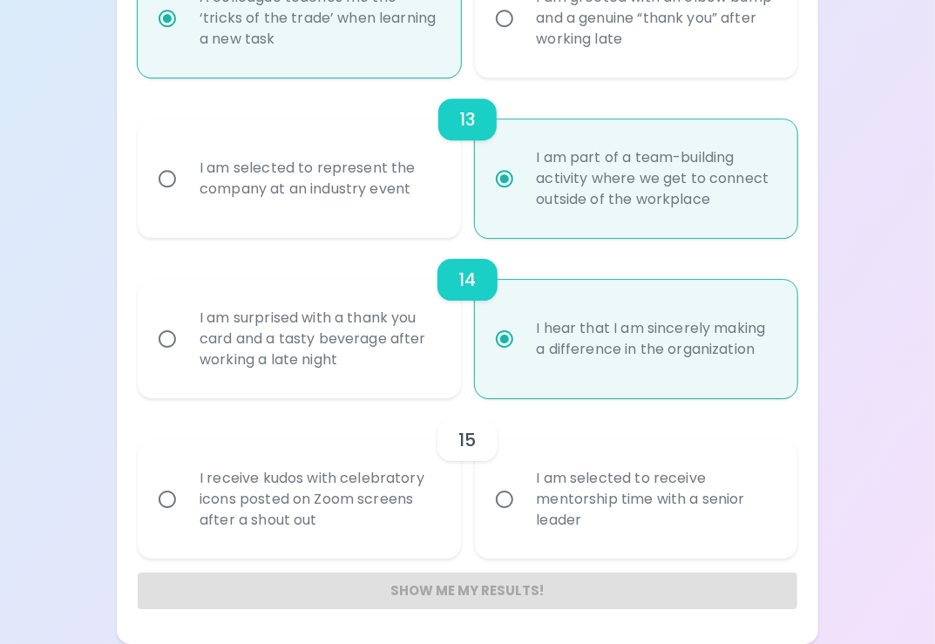
radio input "false"
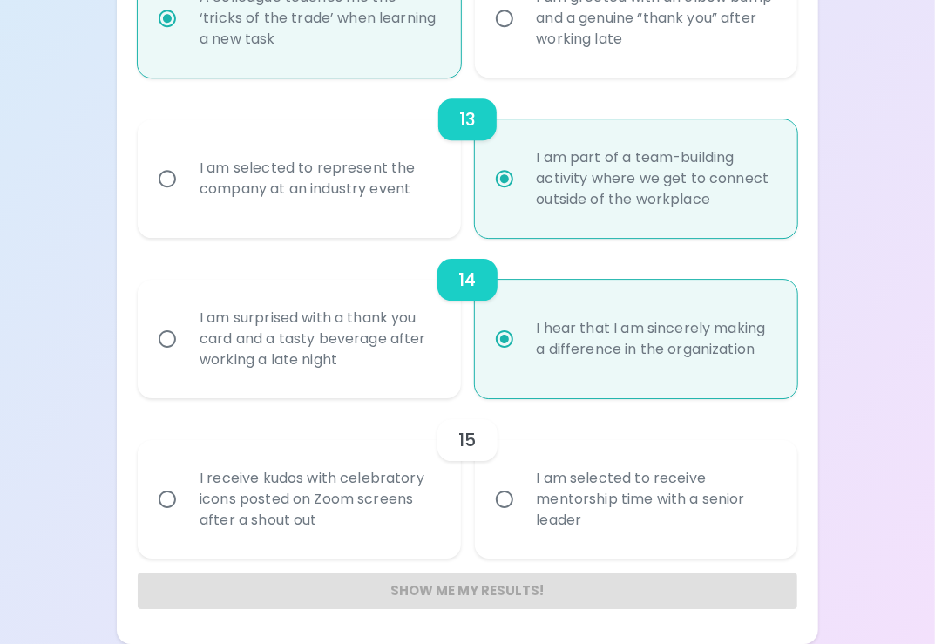
radio input "false"
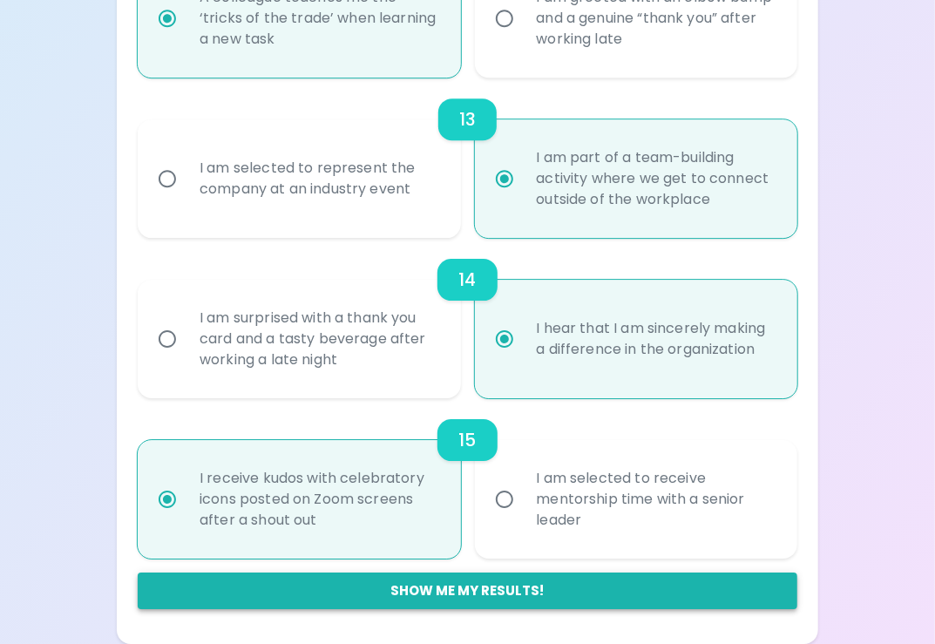
radio input "true"
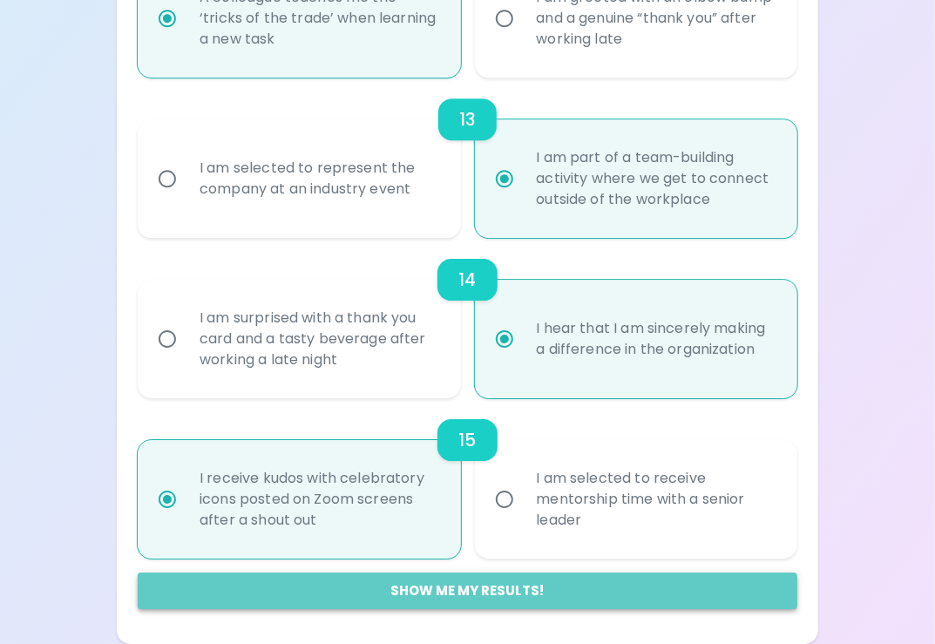
click at [450, 583] on button "Show me my results!" at bounding box center [468, 590] width 660 height 37
radio input "false"
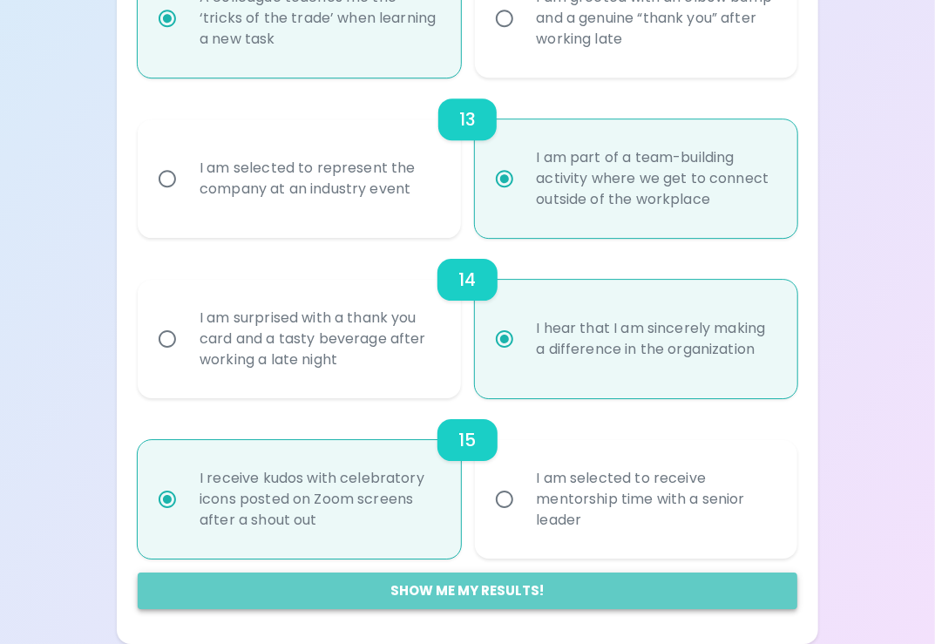
radio input "false"
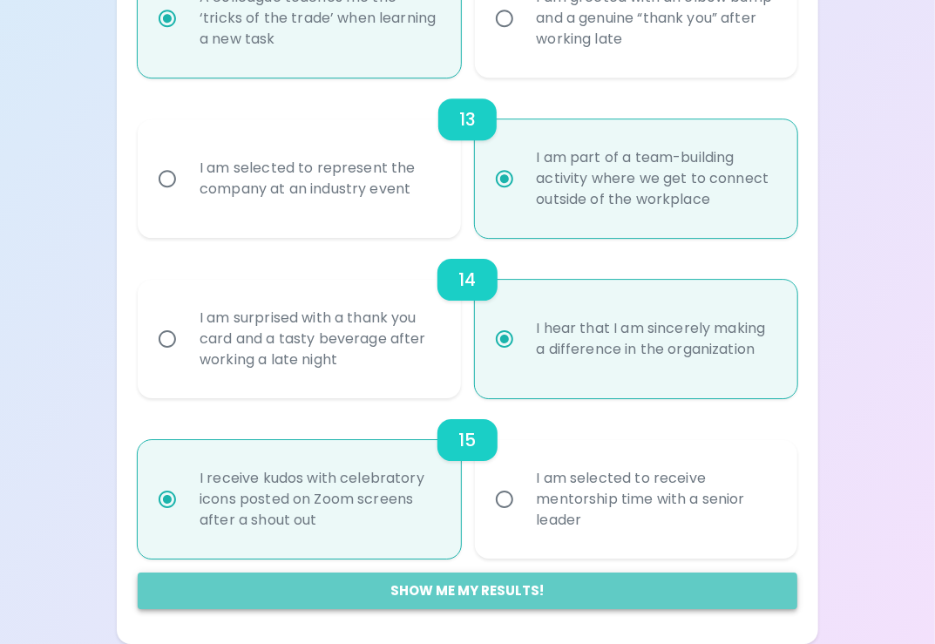
radio input "false"
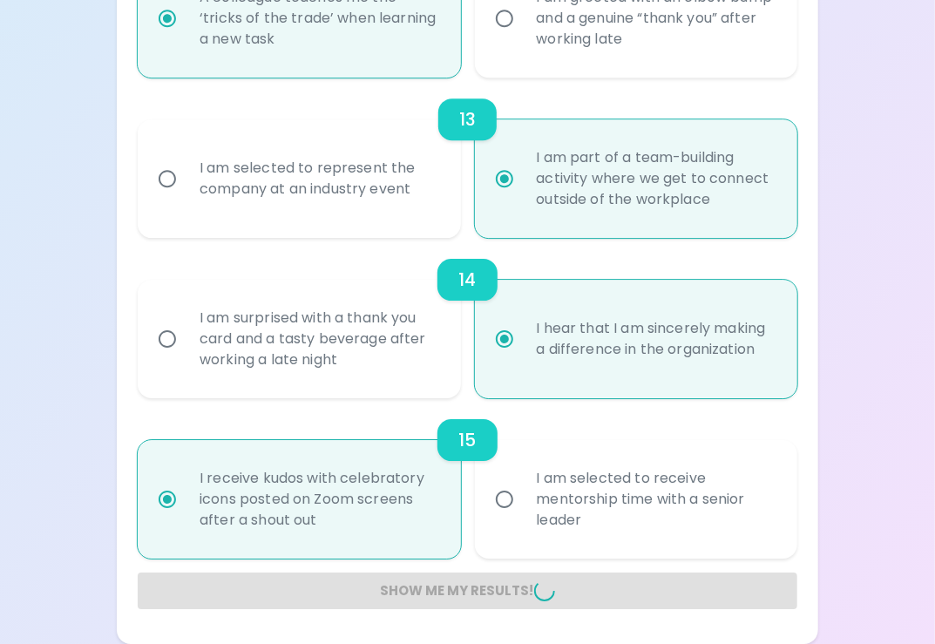
radio input "false"
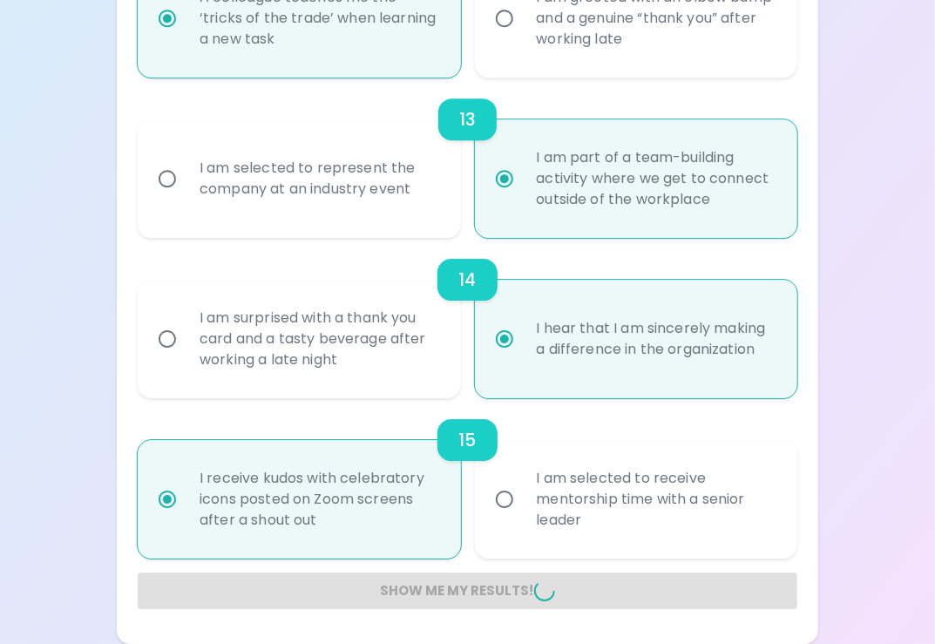
radio input "false"
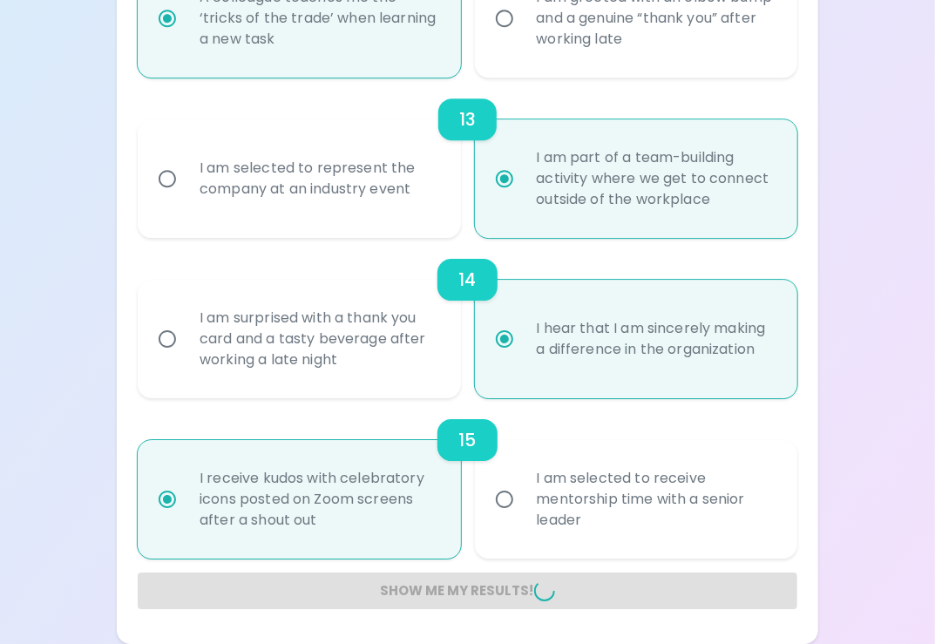
radio input "false"
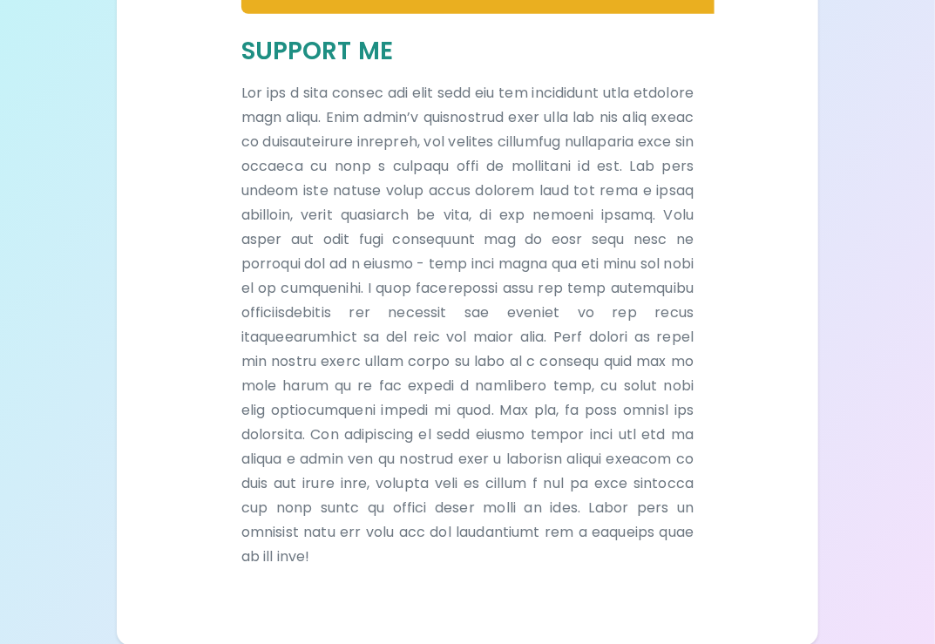
scroll to position [430, 0]
